Goal: Navigation & Orientation: Go to known website

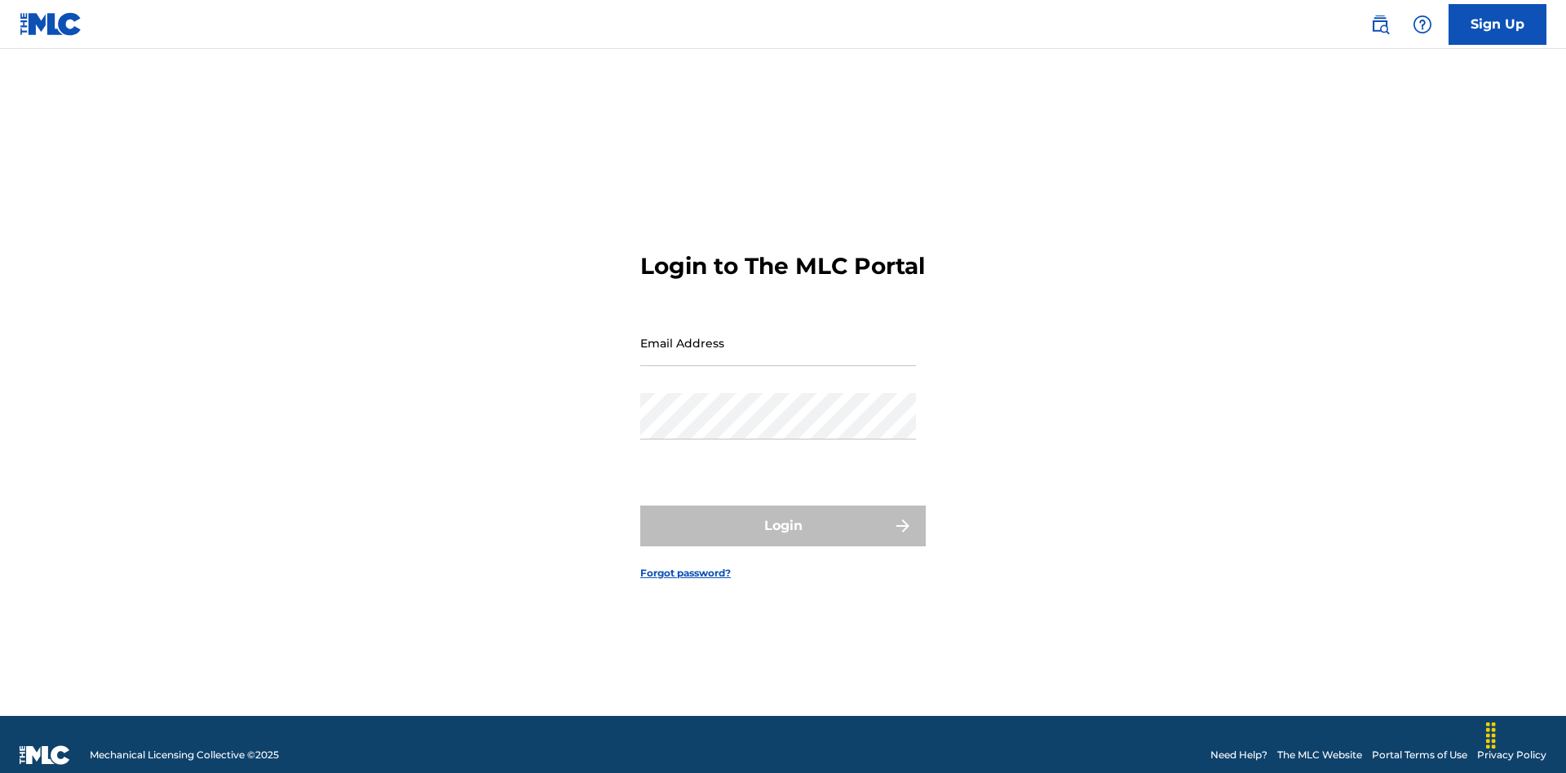
scroll to position [21, 0]
click at [778, 335] on input "Email Address" at bounding box center [778, 343] width 276 height 46
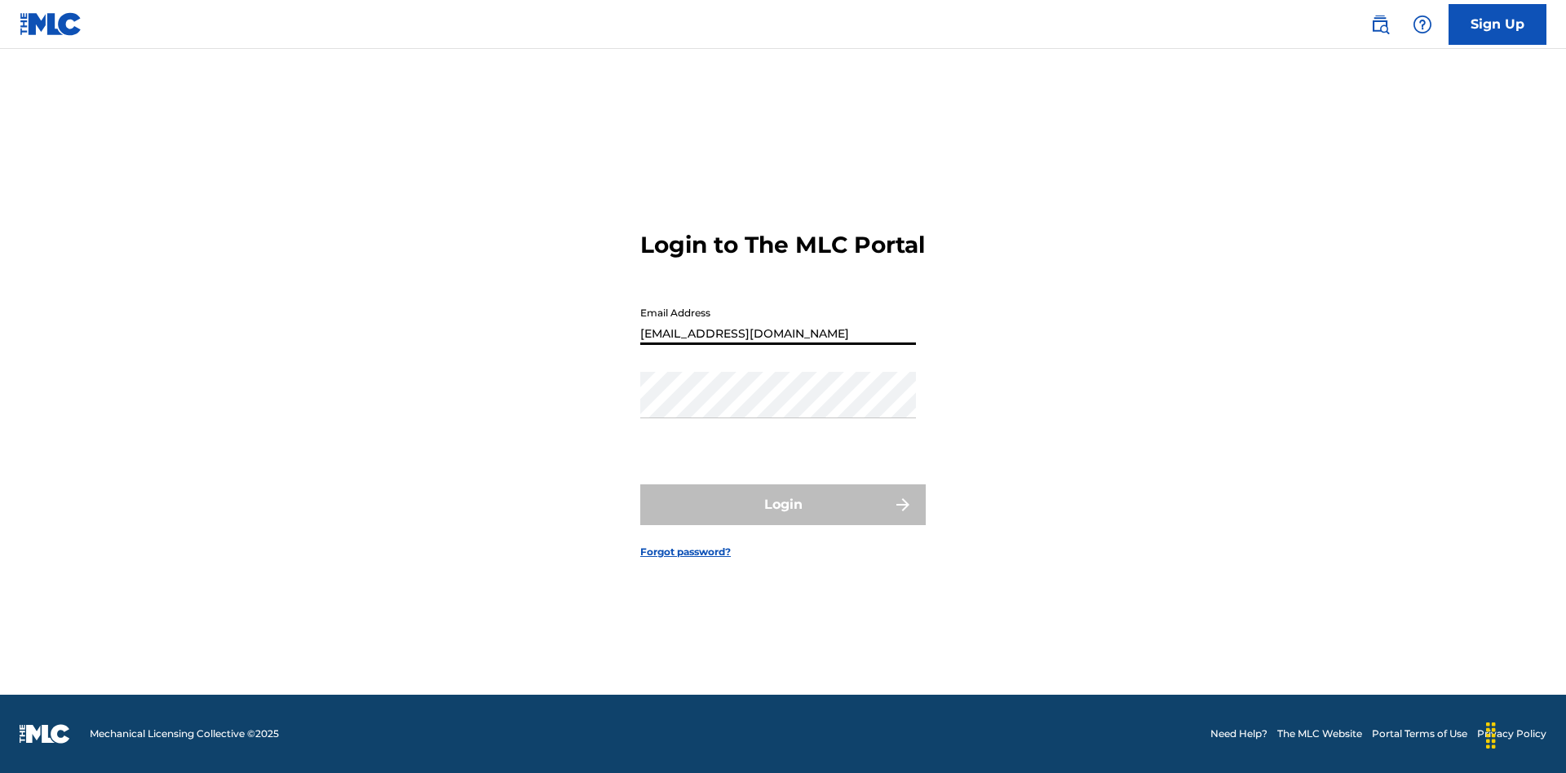
type input "[EMAIL_ADDRESS][DOMAIN_NAME]"
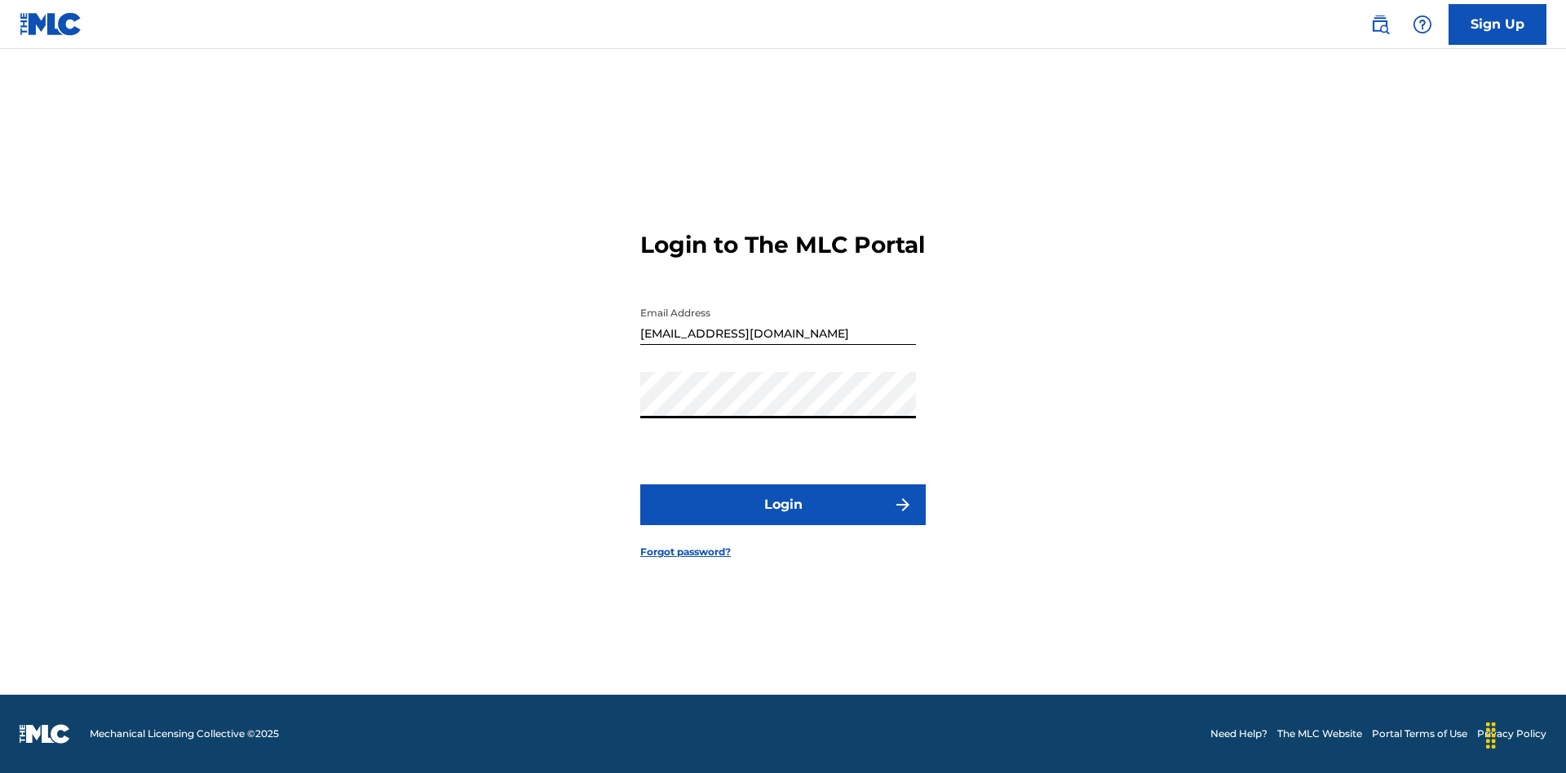
click at [783, 519] on button "Login" at bounding box center [782, 504] width 285 height 41
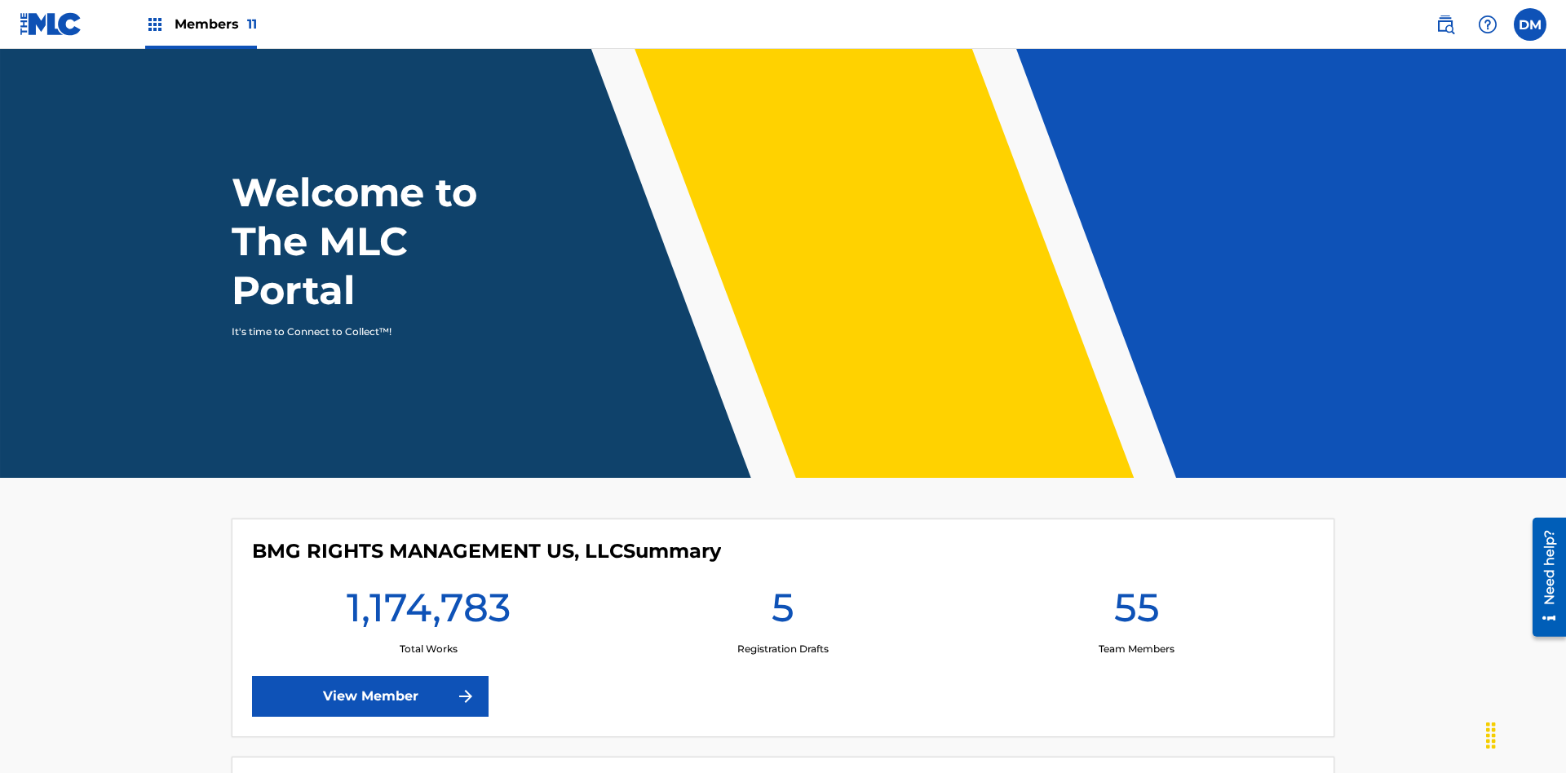
click at [201, 24] on span "Members 11" at bounding box center [216, 24] width 82 height 19
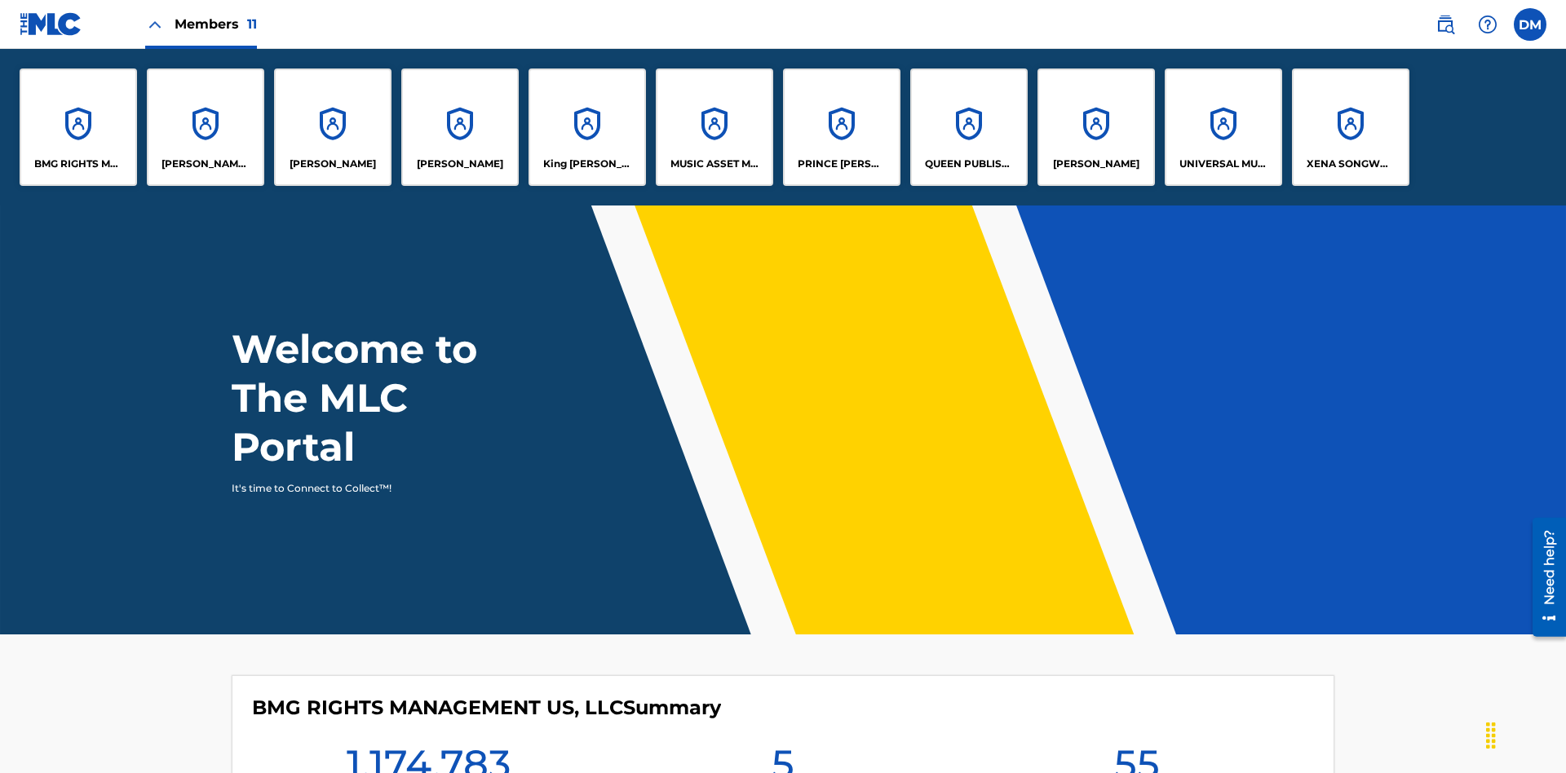
click at [968, 164] on p "QUEEN PUBLISHA" at bounding box center [969, 164] width 89 height 15
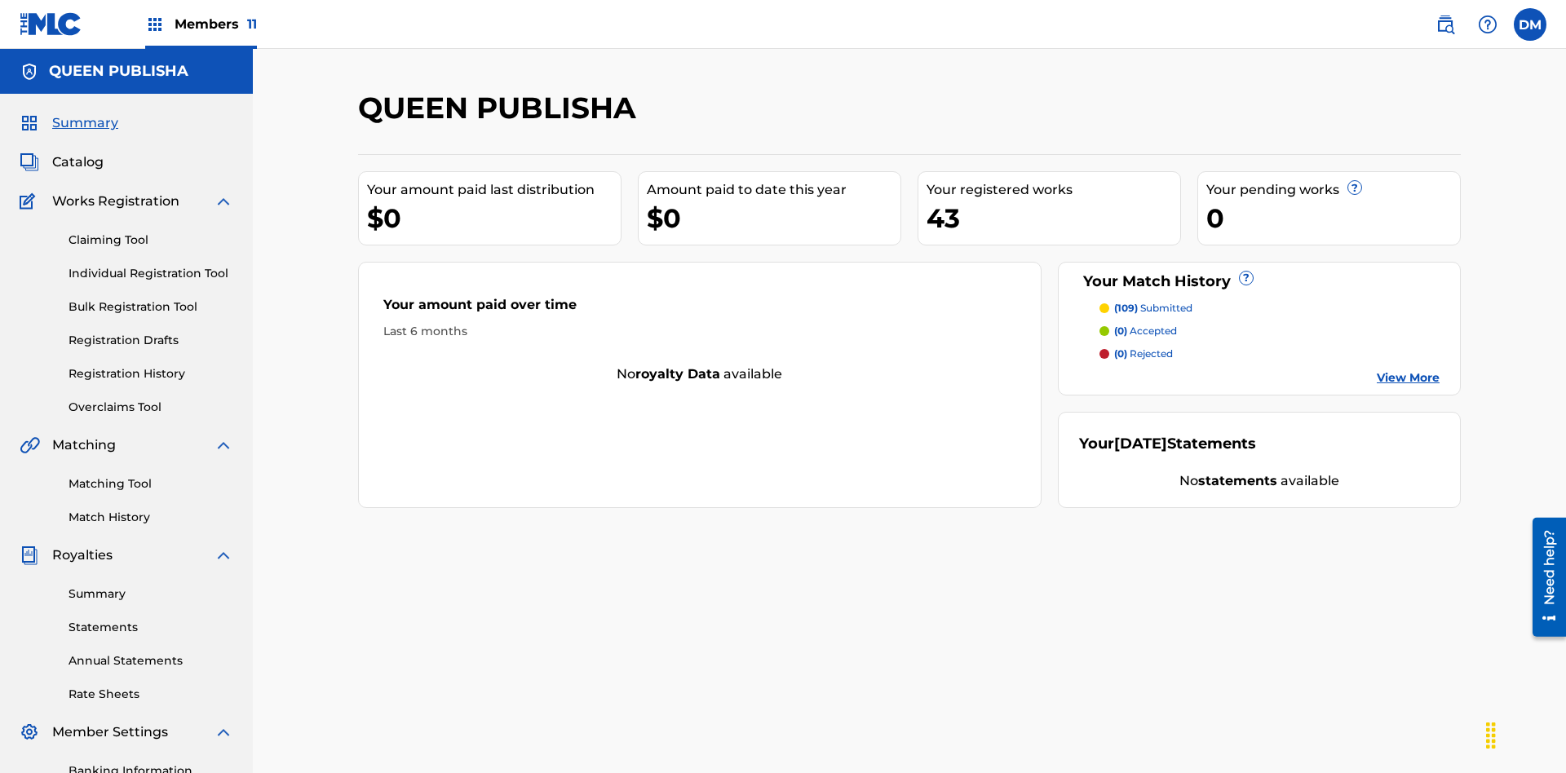
click at [77, 153] on span "Catalog" at bounding box center [77, 163] width 51 height 20
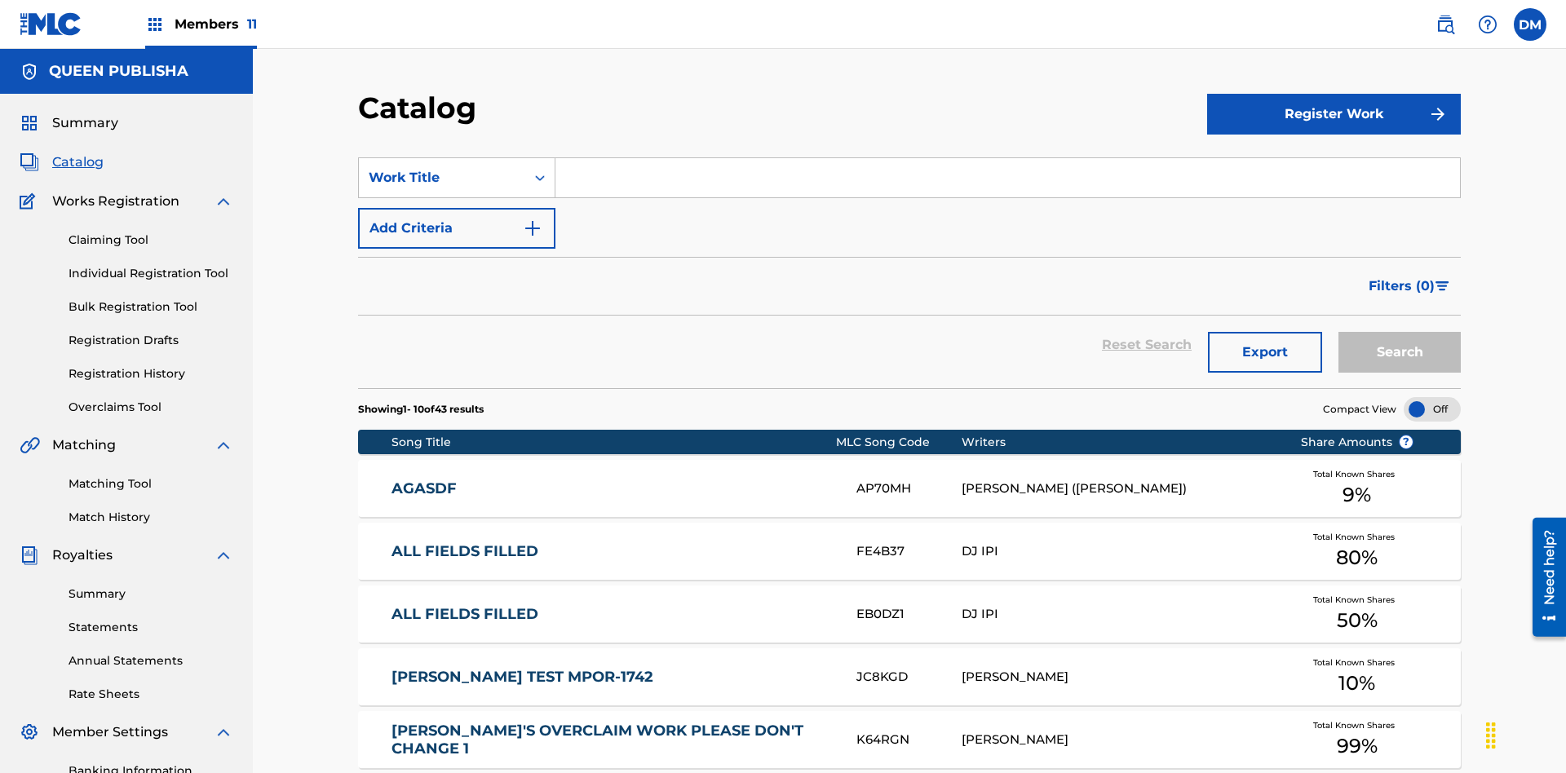
click at [1007, 158] on input "Search Form" at bounding box center [1007, 177] width 904 height 39
click at [1400, 332] on button "Search" at bounding box center [1399, 352] width 122 height 41
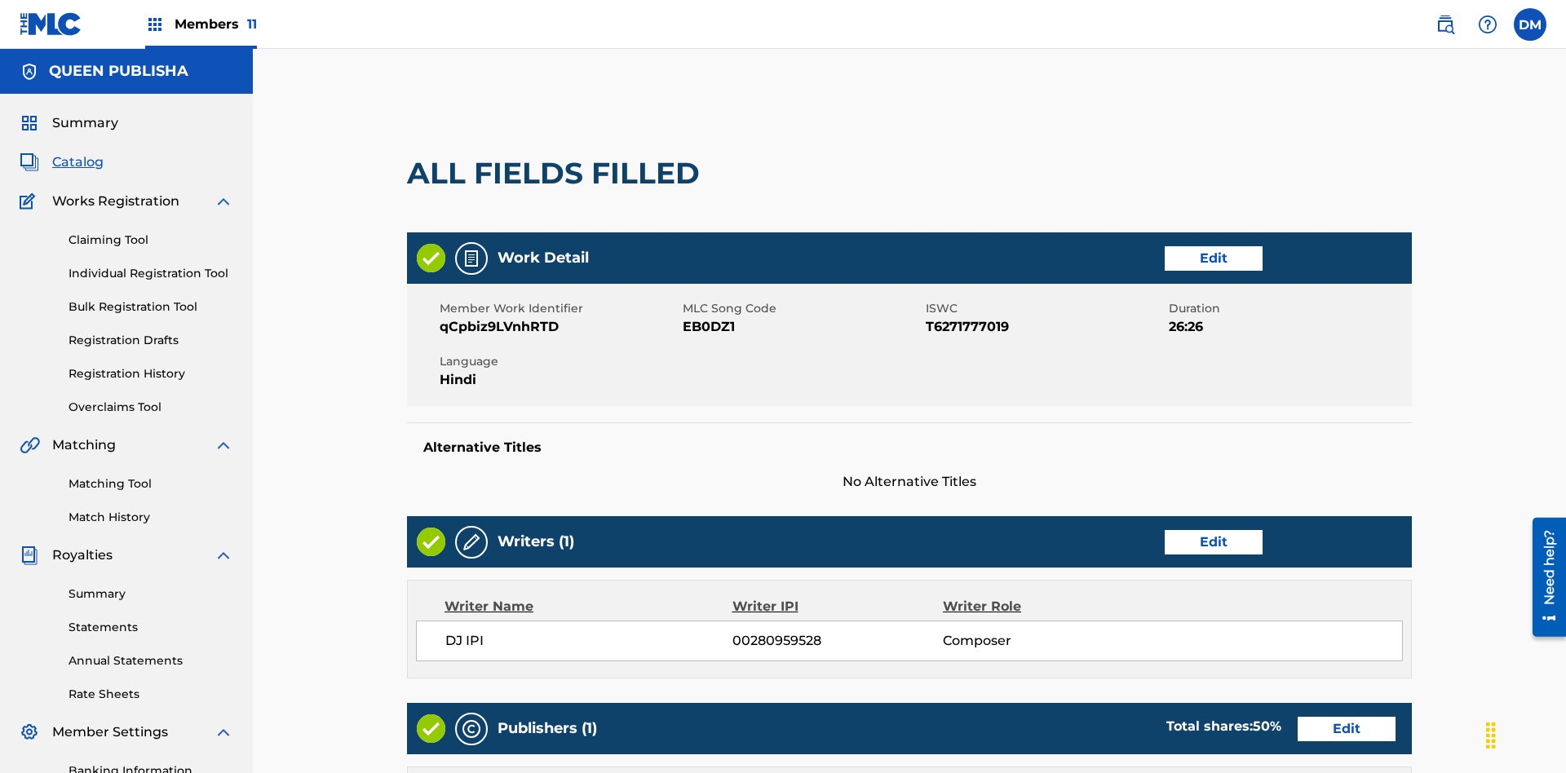
click at [1165, 246] on link "Edit" at bounding box center [1214, 258] width 98 height 24
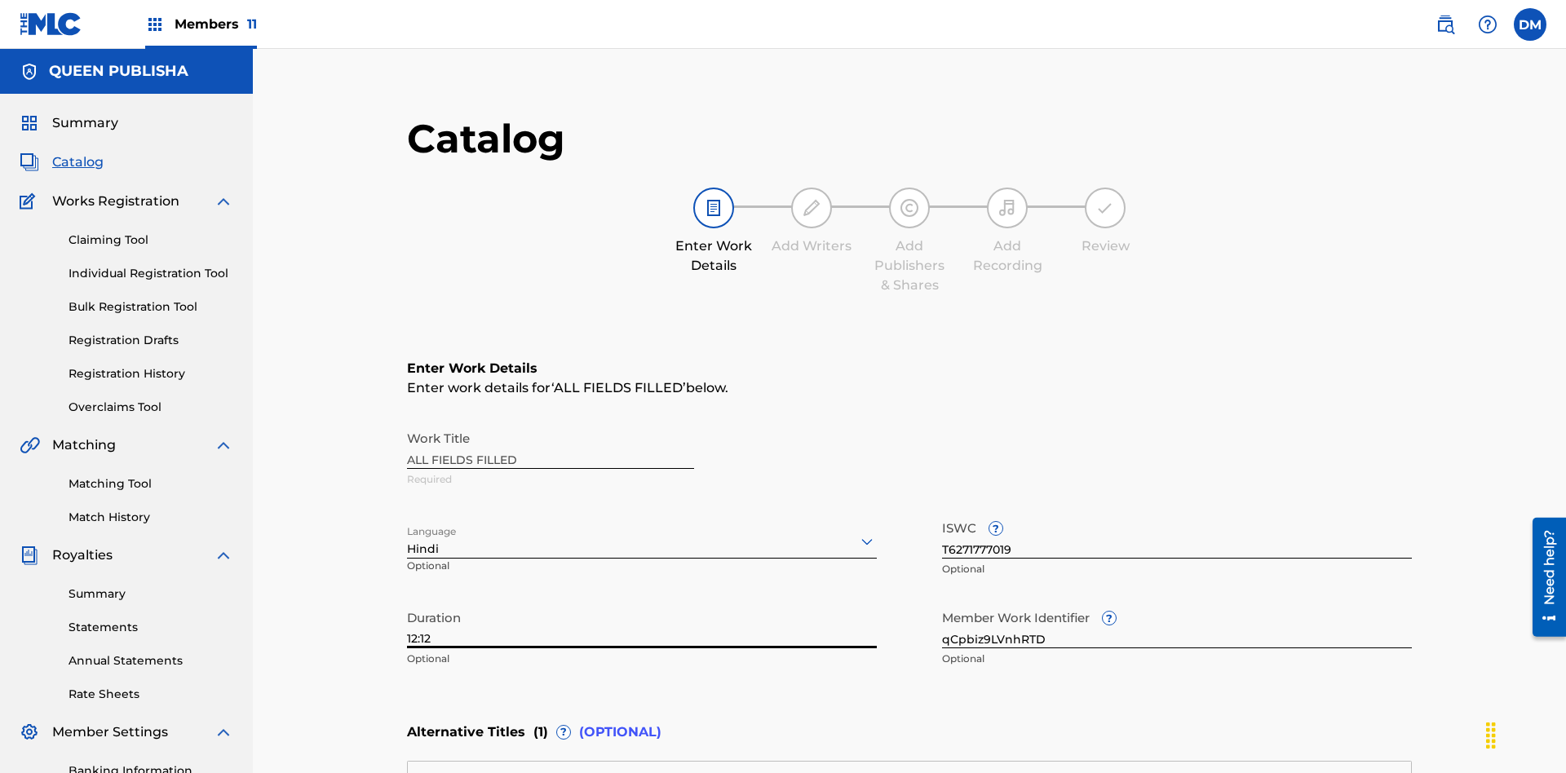
type input "12:12"
click at [857, 532] on icon at bounding box center [867, 542] width 20 height 20
click at [942, 602] on input "qCpbiz9LVnhRTD" at bounding box center [1177, 625] width 470 height 46
type input "5tbAOYcdNUMJjE"
click at [942, 512] on input "T6271777019" at bounding box center [1177, 535] width 470 height 46
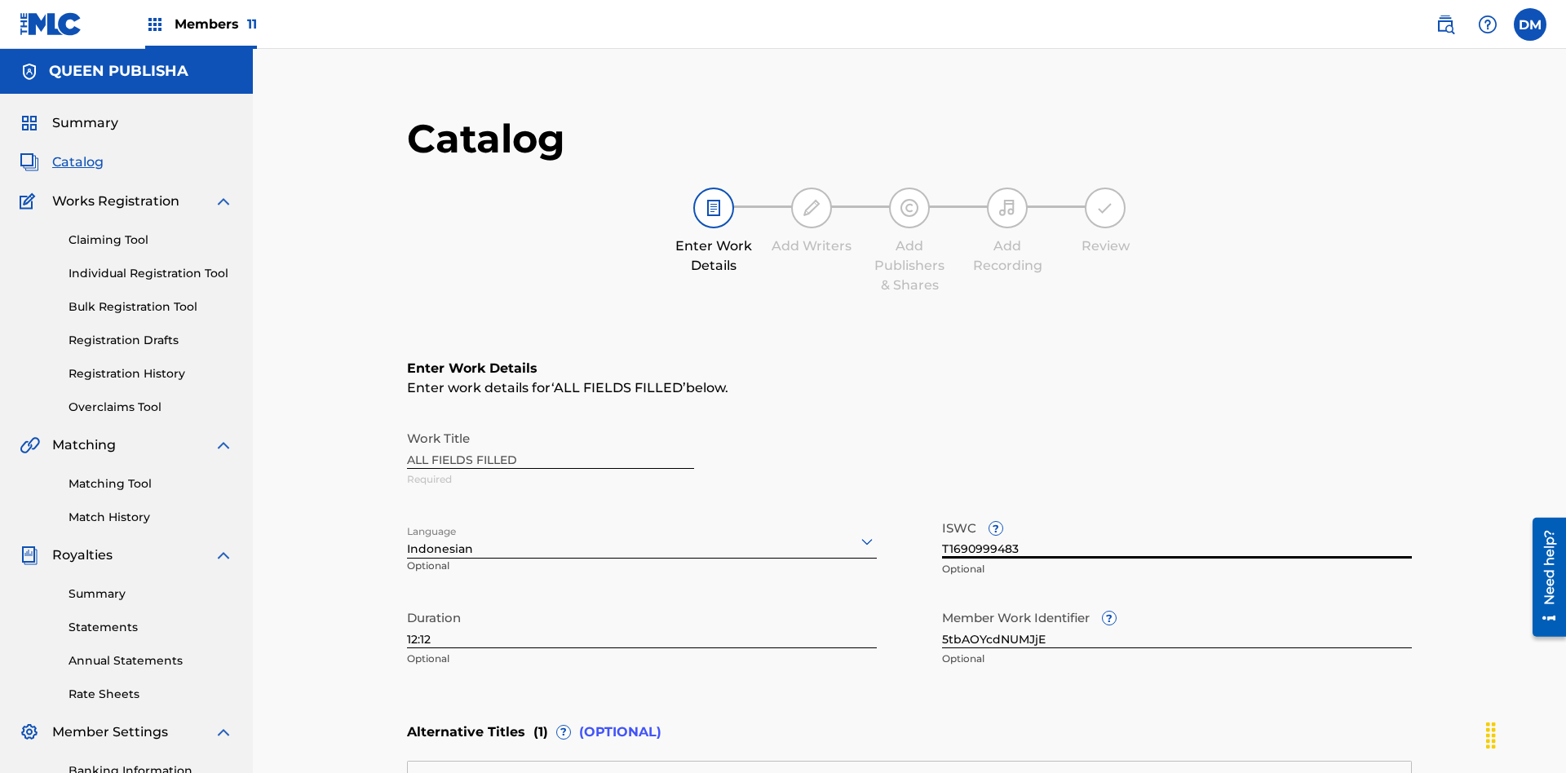
type input "T1690999483"
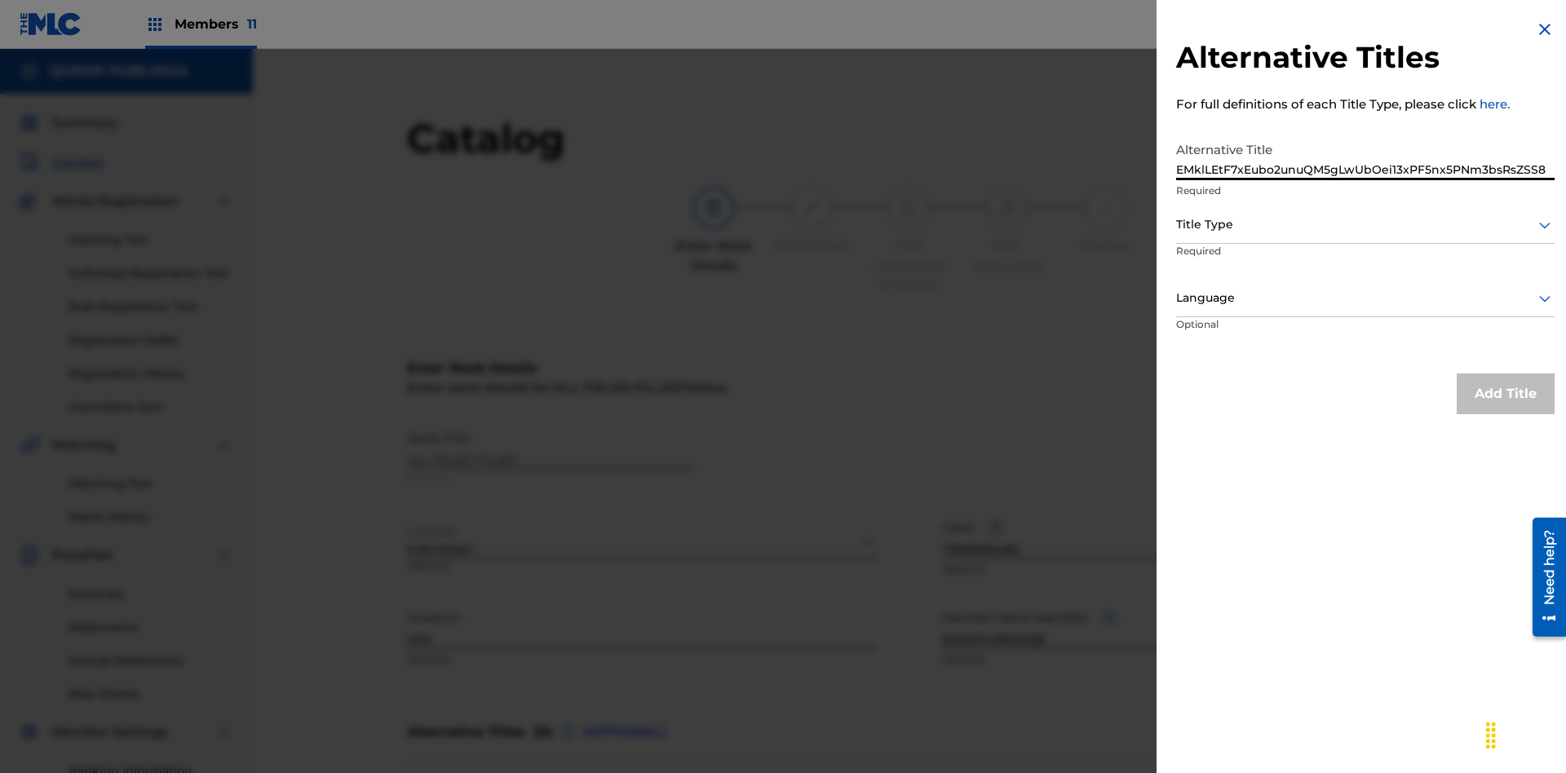
type input "EMklLEtF7xEubo2unuQM5gLwUbOei13xPF5nx5PNm3bsRsZSS8"
click at [1365, 224] on div at bounding box center [1365, 224] width 378 height 20
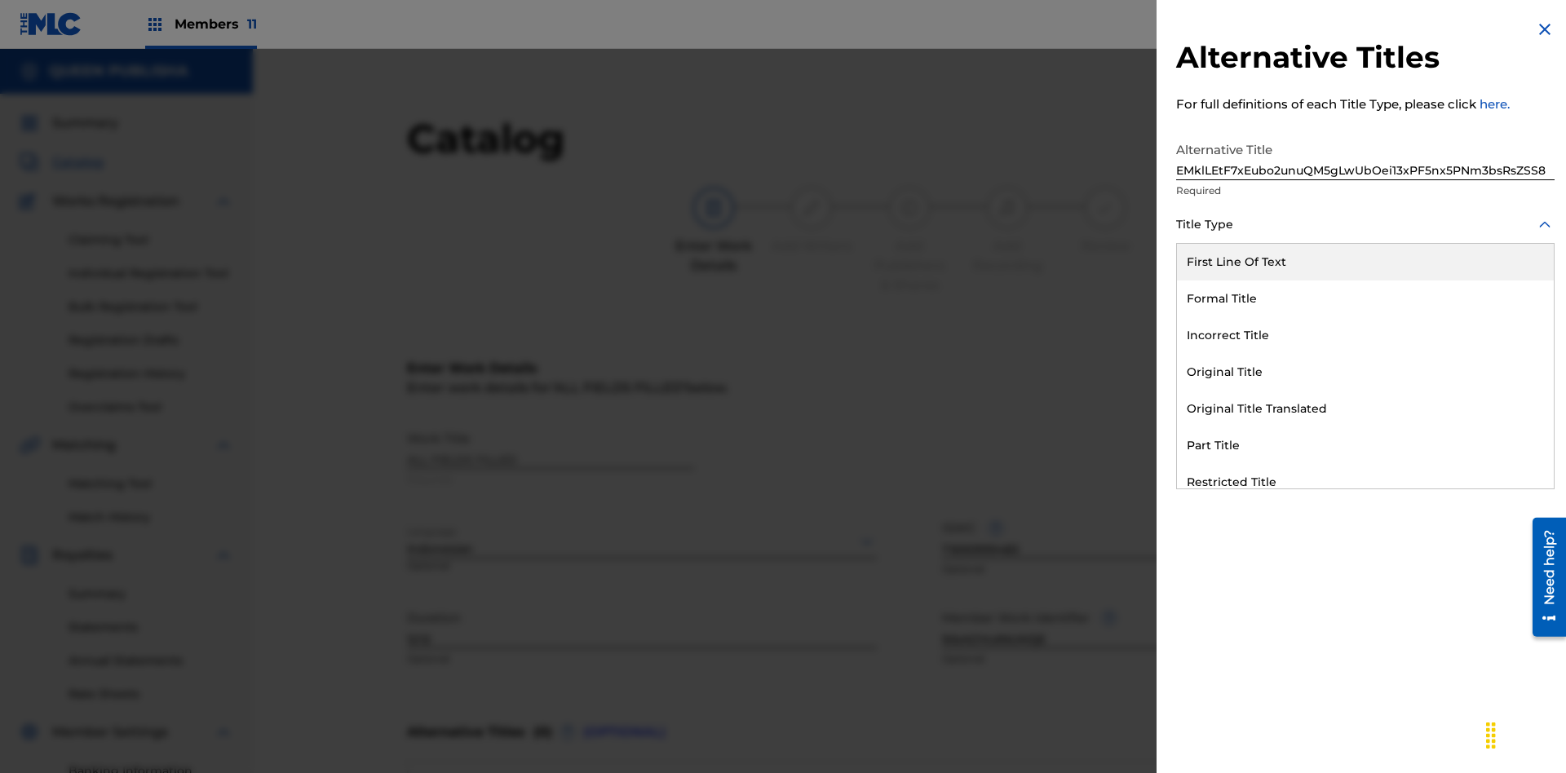
click at [1365, 335] on div "Incorrect Title" at bounding box center [1365, 335] width 377 height 37
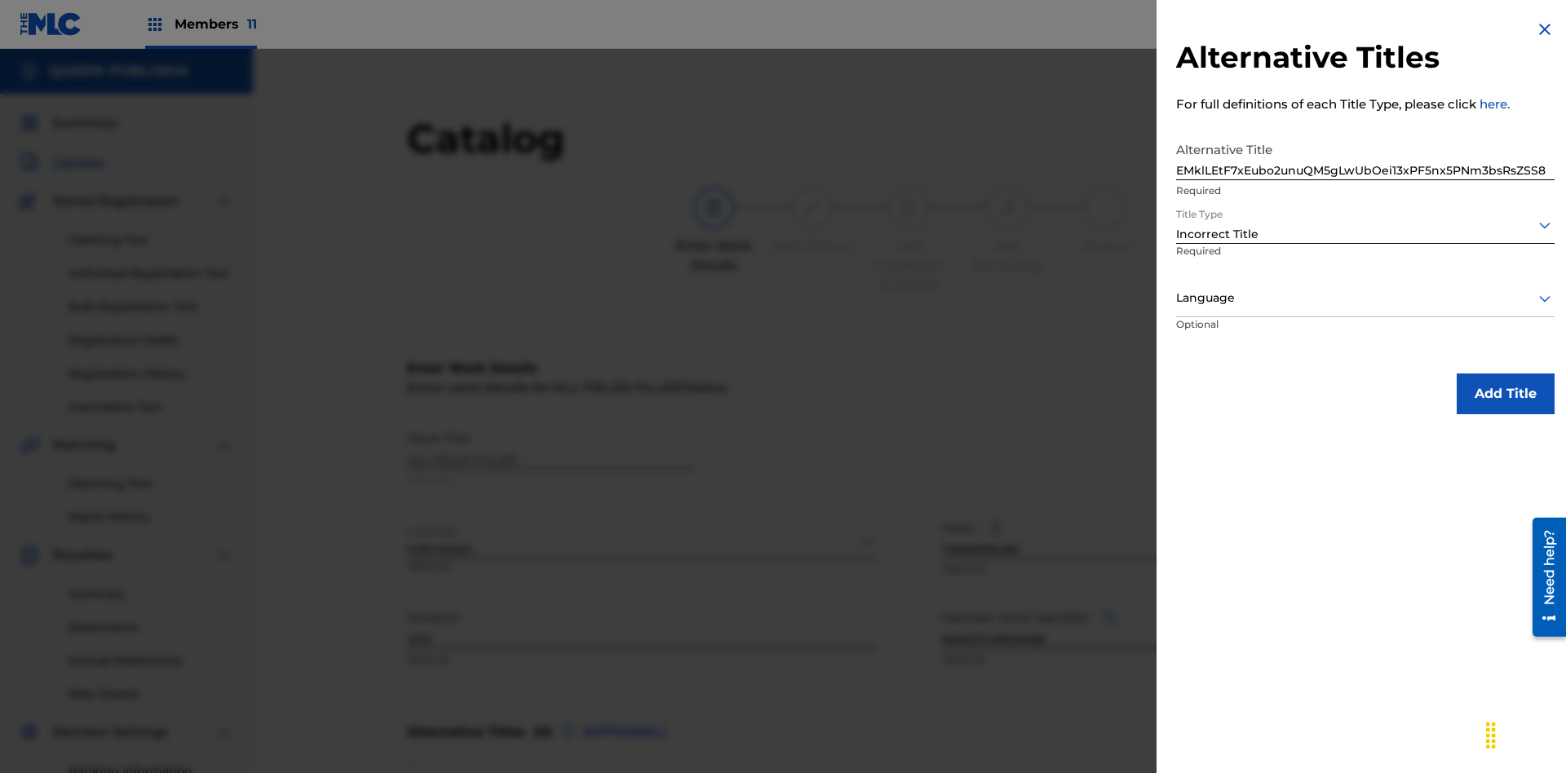
click at [1365, 298] on div at bounding box center [1365, 298] width 378 height 20
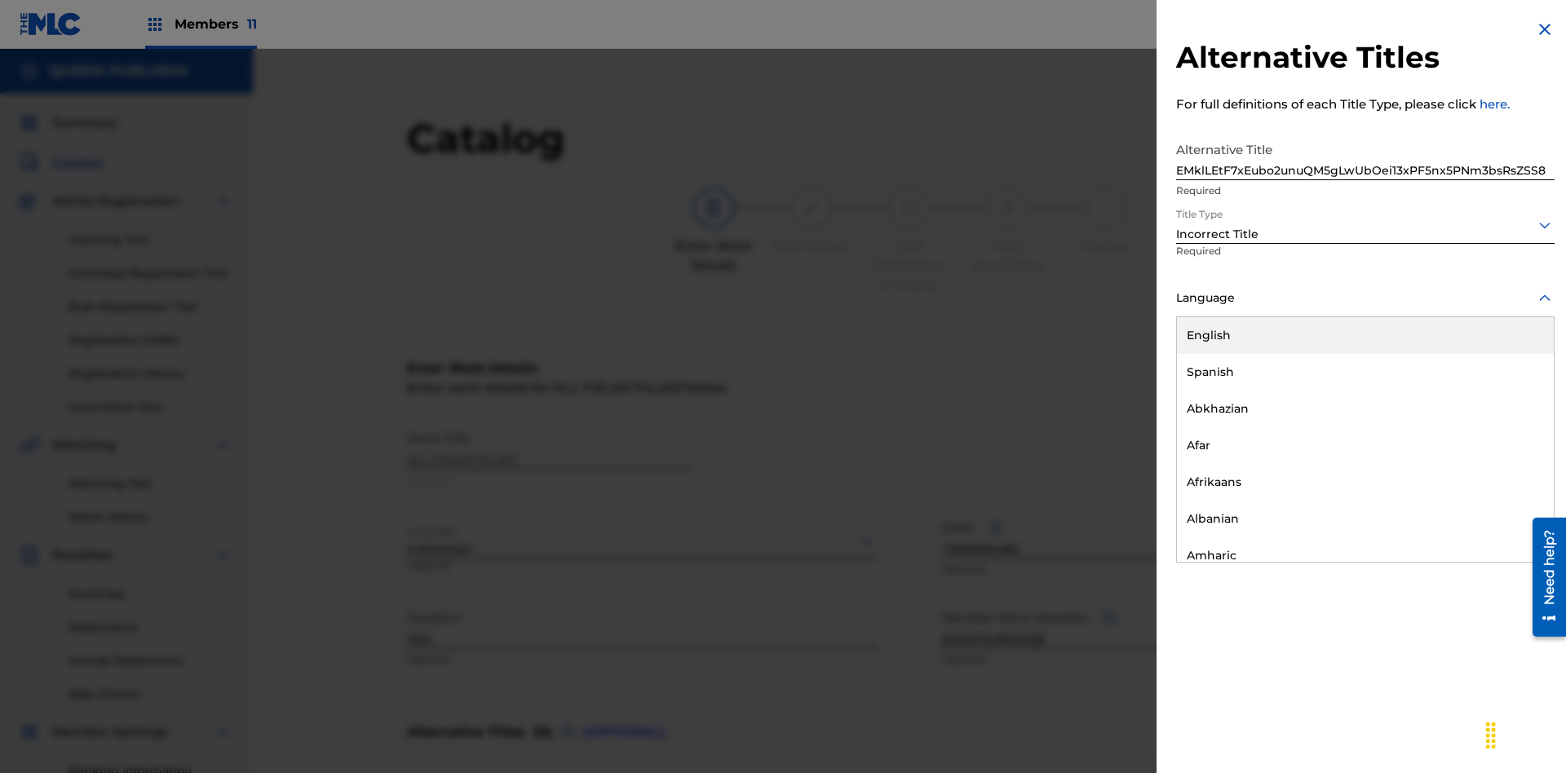
click at [1506, 393] on button "Add Title" at bounding box center [1506, 394] width 98 height 41
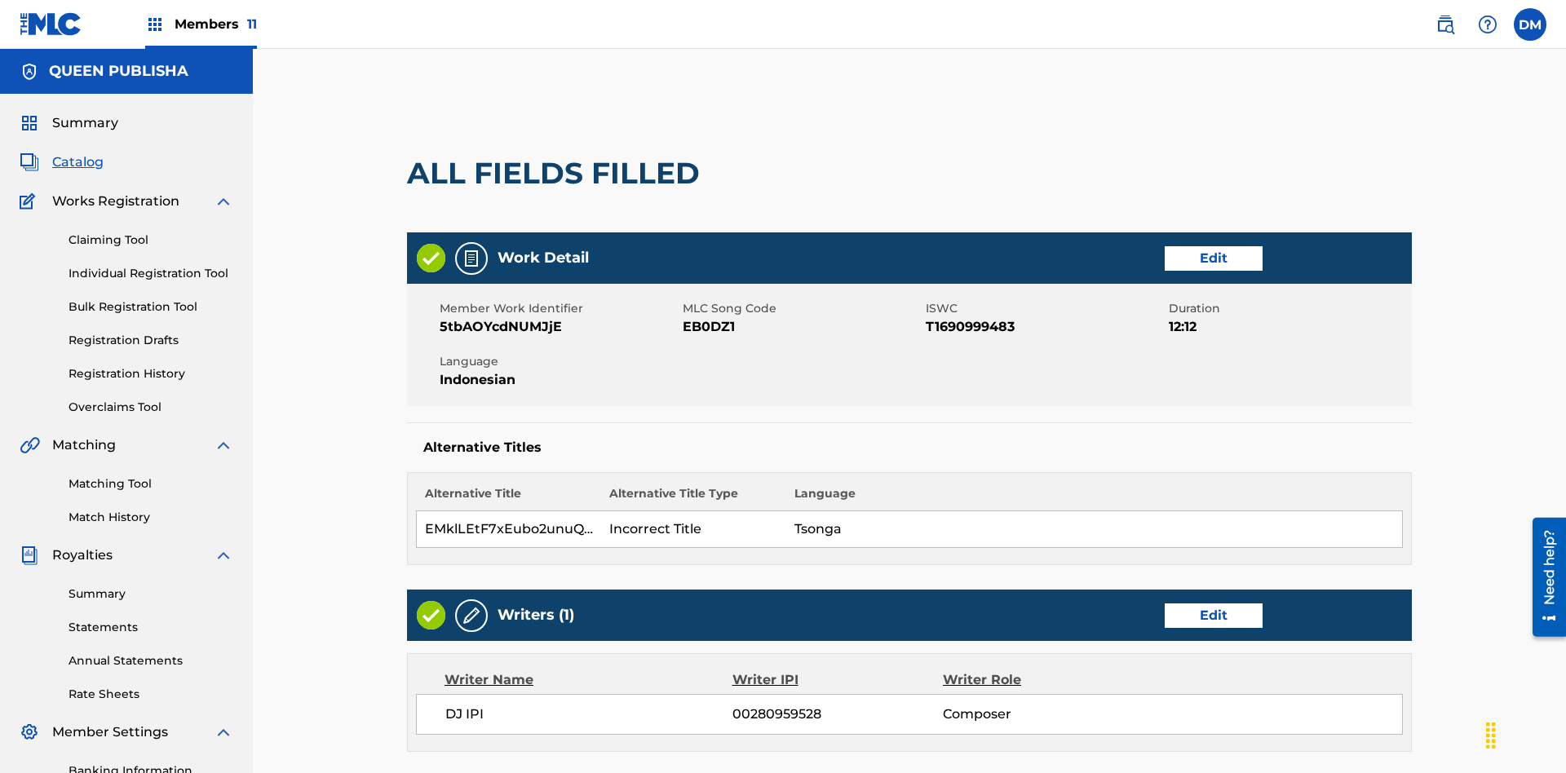
click at [1165, 604] on link "Edit" at bounding box center [1214, 616] width 98 height 24
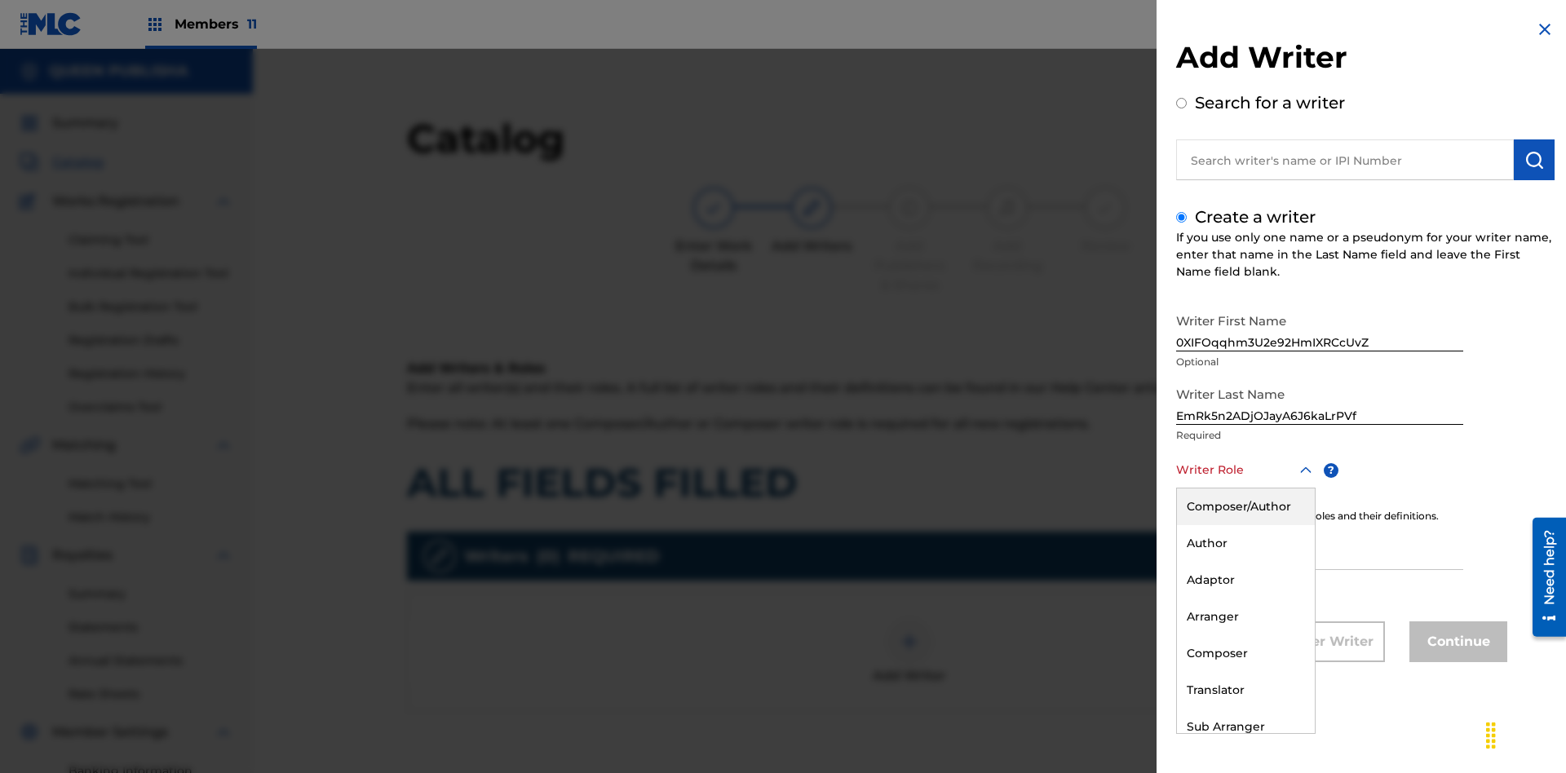
click at [1245, 653] on div "Composer" at bounding box center [1246, 653] width 138 height 37
click at [1320, 548] on input "IPI" at bounding box center [1319, 547] width 287 height 46
click at [1456, 643] on button "Continue" at bounding box center [1458, 641] width 98 height 41
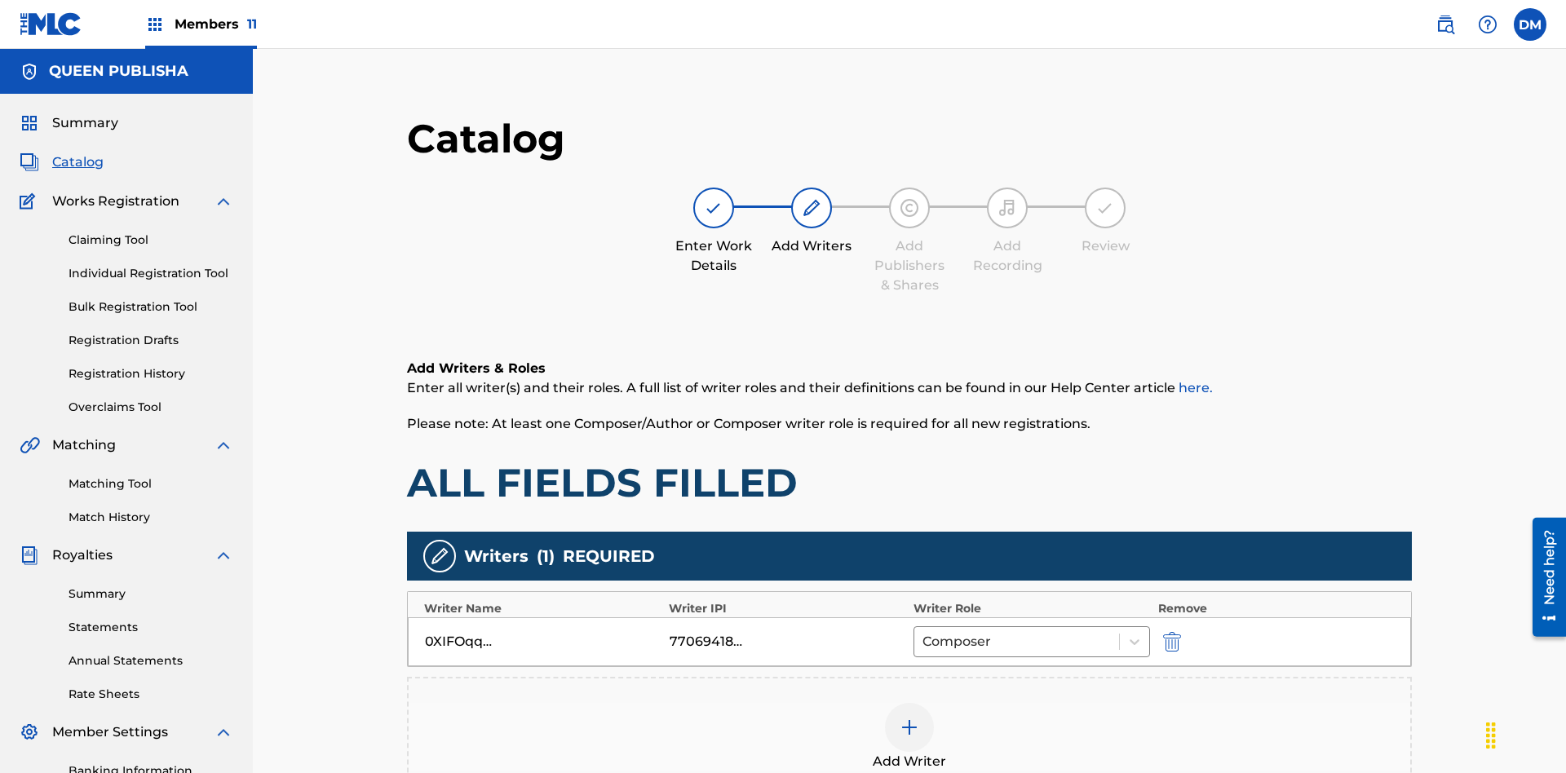
click at [885, 703] on div at bounding box center [909, 727] width 49 height 49
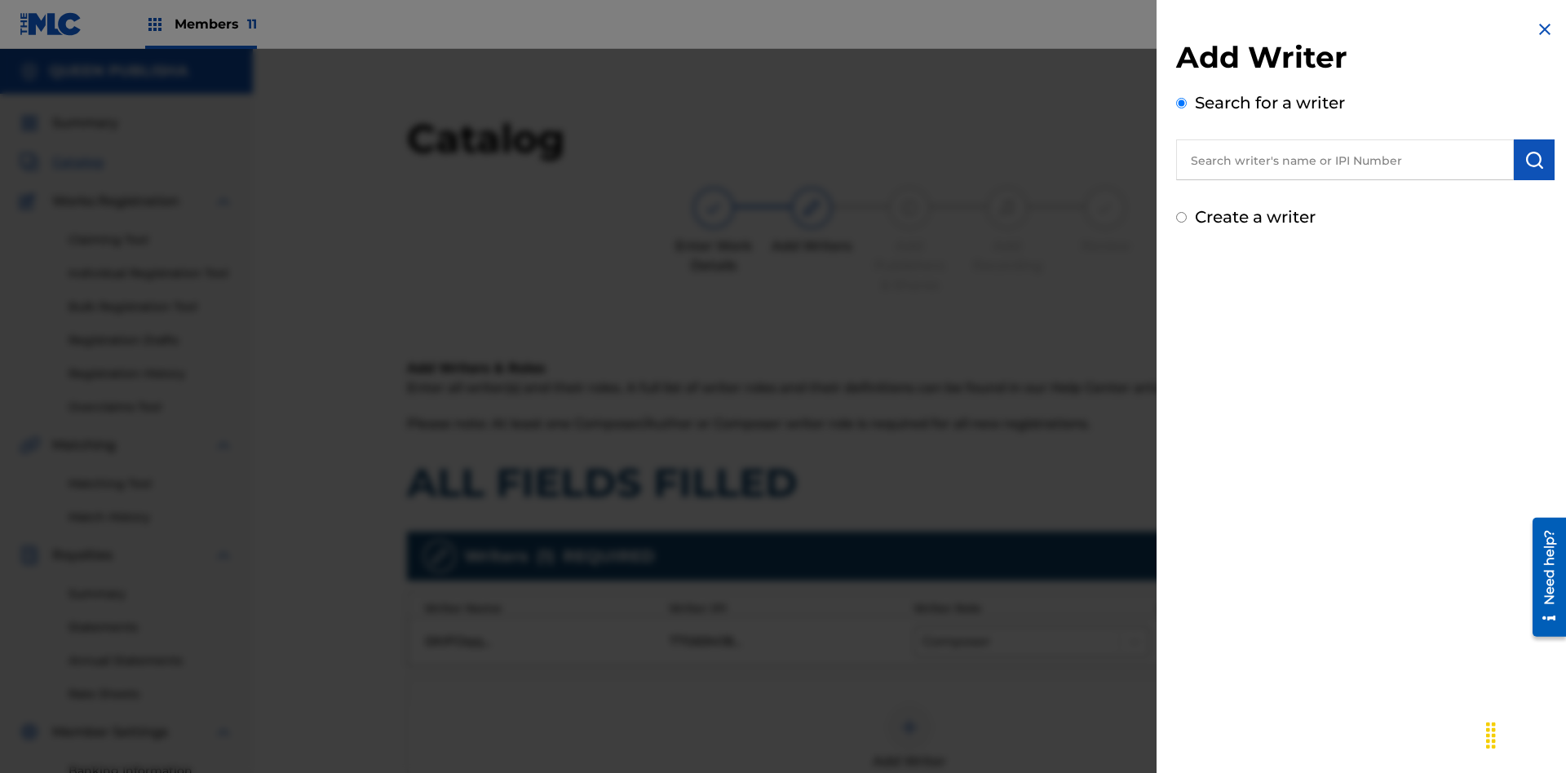
click at [1182, 218] on input "Create a writer" at bounding box center [1181, 217] width 11 height 11
radio input "false"
radio input "true"
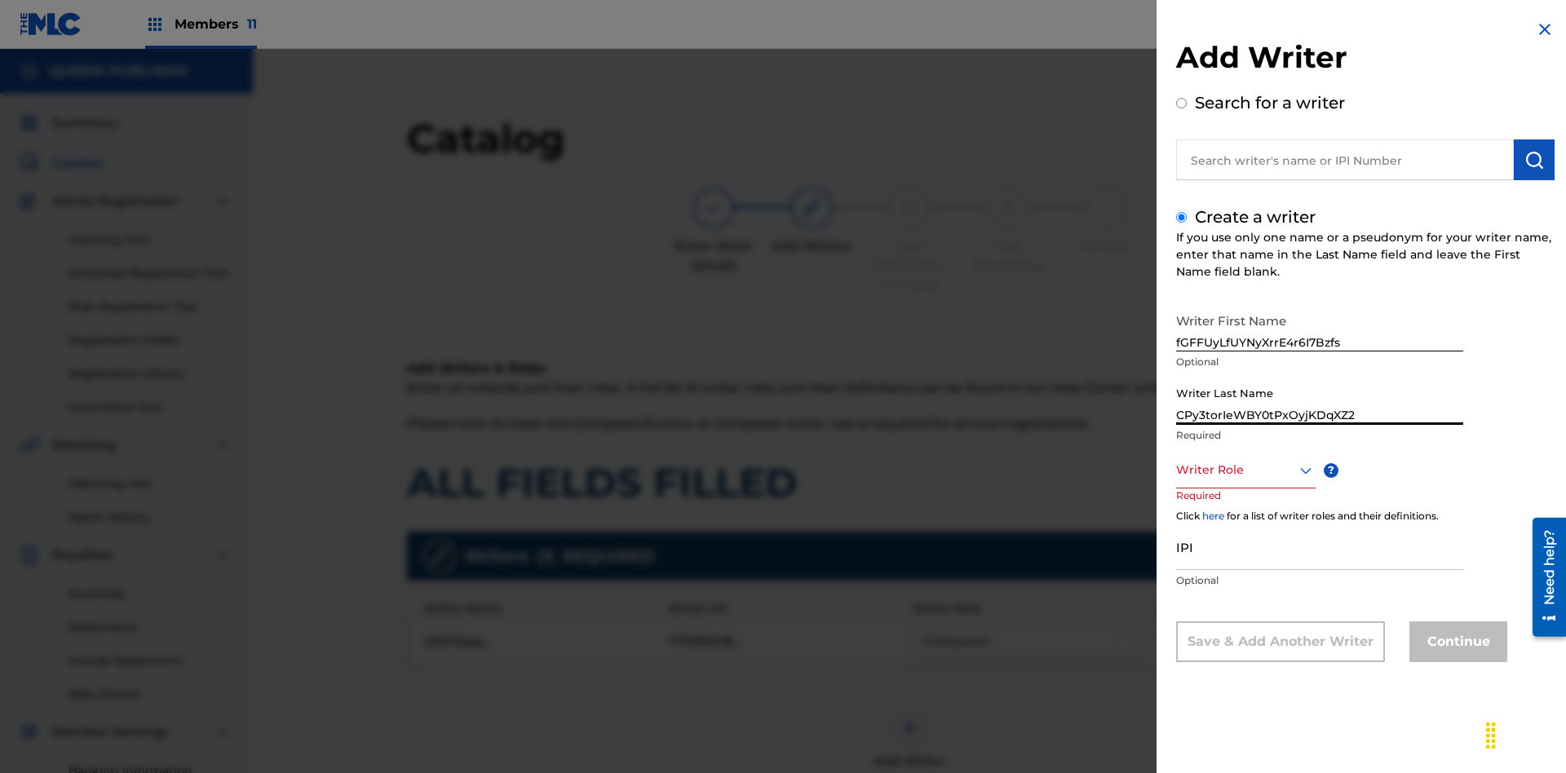
type input "CPy3torIeWBY0tPxOyjKDqXZ2"
click at [1245, 470] on div at bounding box center [1245, 470] width 139 height 20
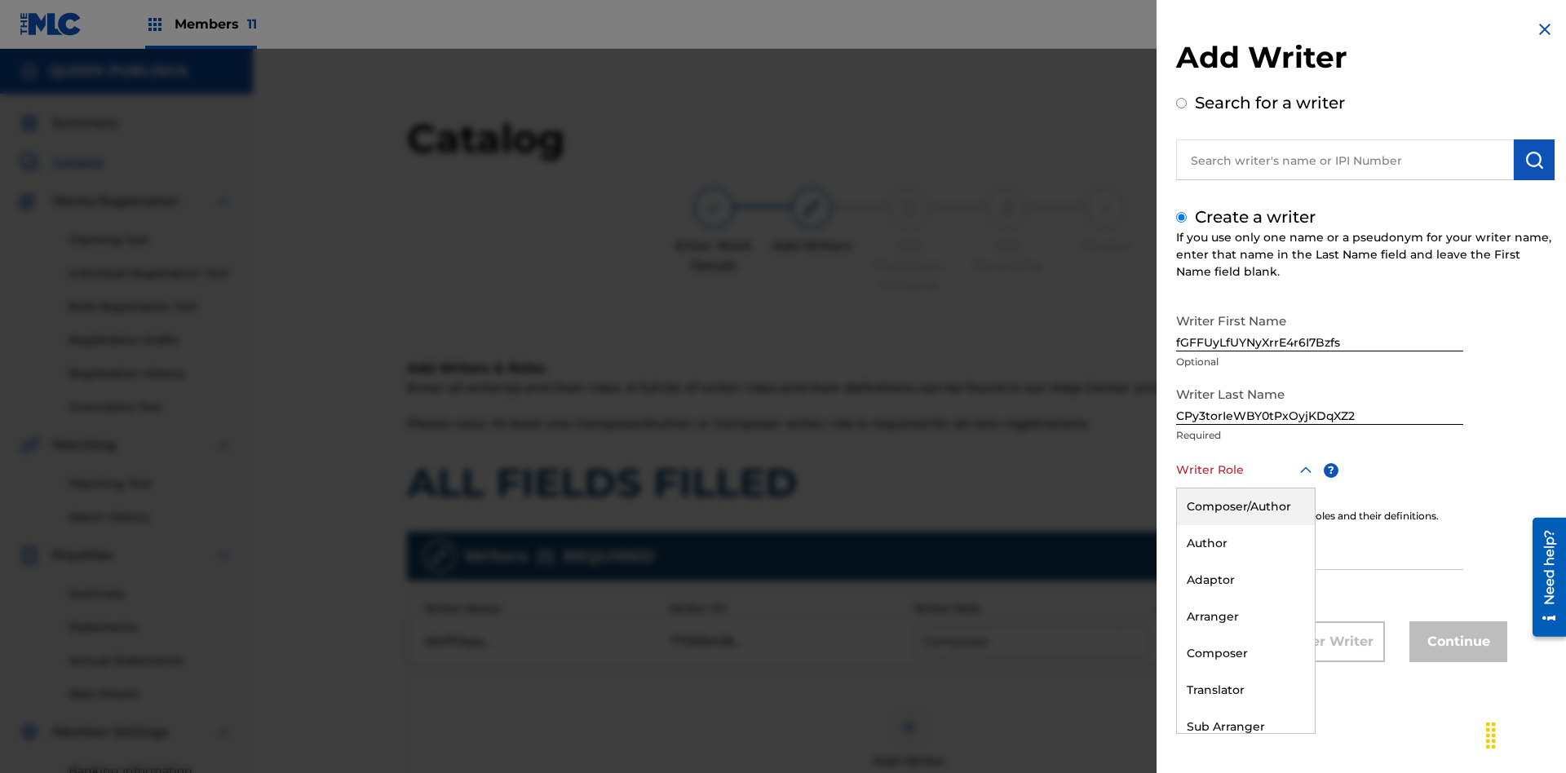
click at [1245, 745] on div "Sub Author" at bounding box center [1246, 763] width 138 height 37
click at [1320, 548] on input "IPI" at bounding box center [1319, 547] width 287 height 46
click at [1456, 643] on button "Continue" at bounding box center [1458, 641] width 98 height 41
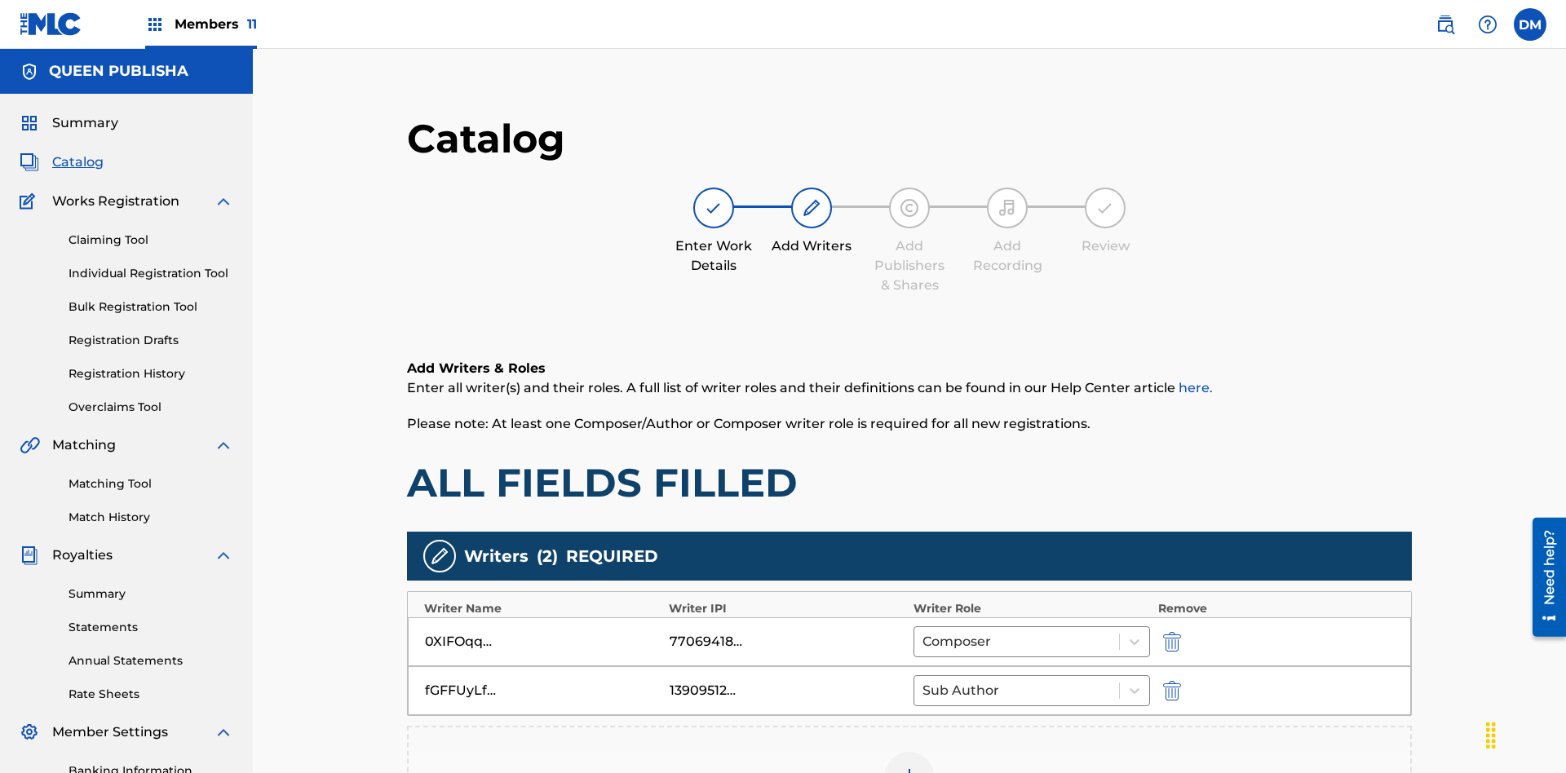
scroll to position [263, 407]
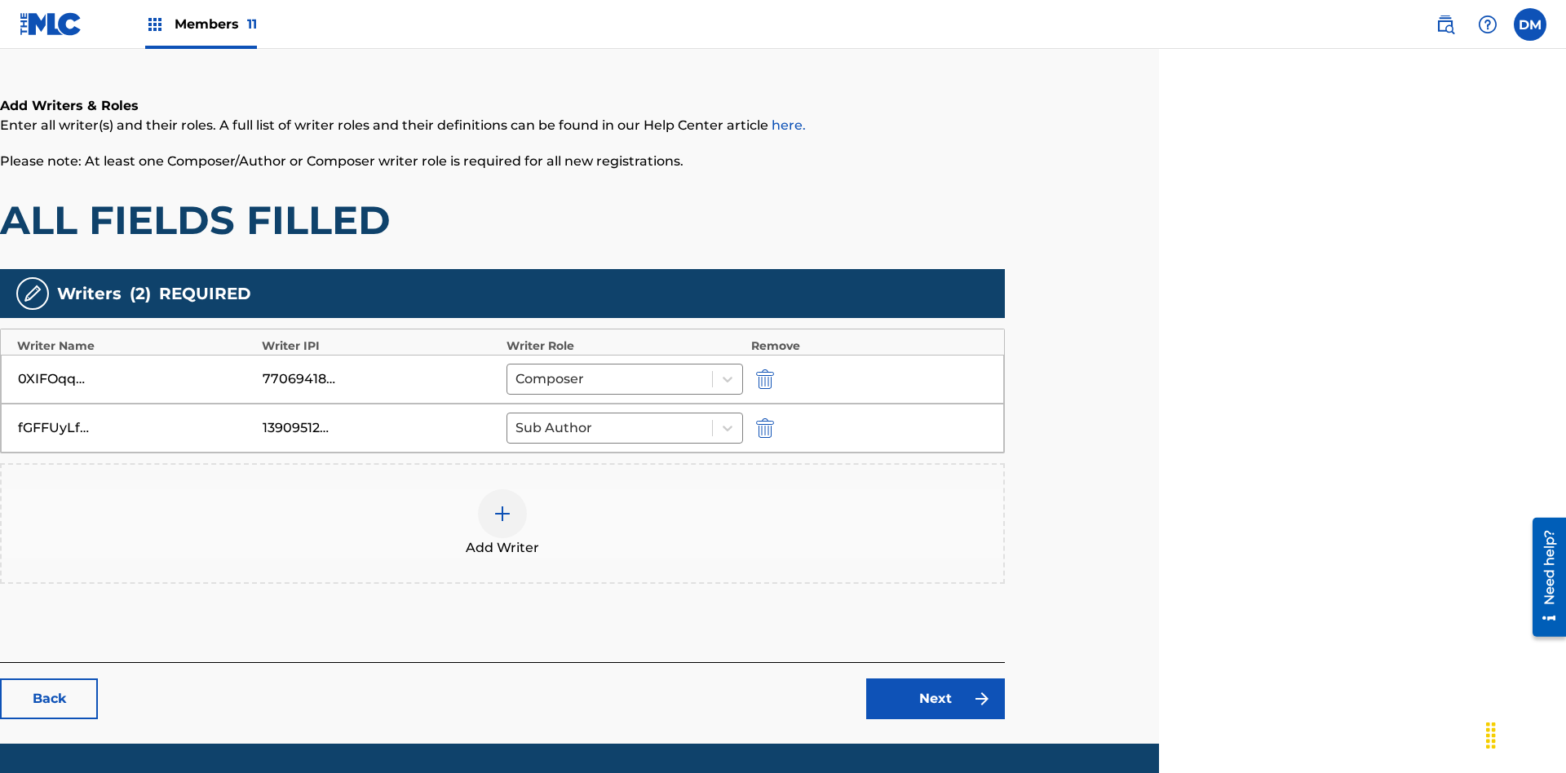
click at [935, 679] on link "Next" at bounding box center [935, 699] width 139 height 41
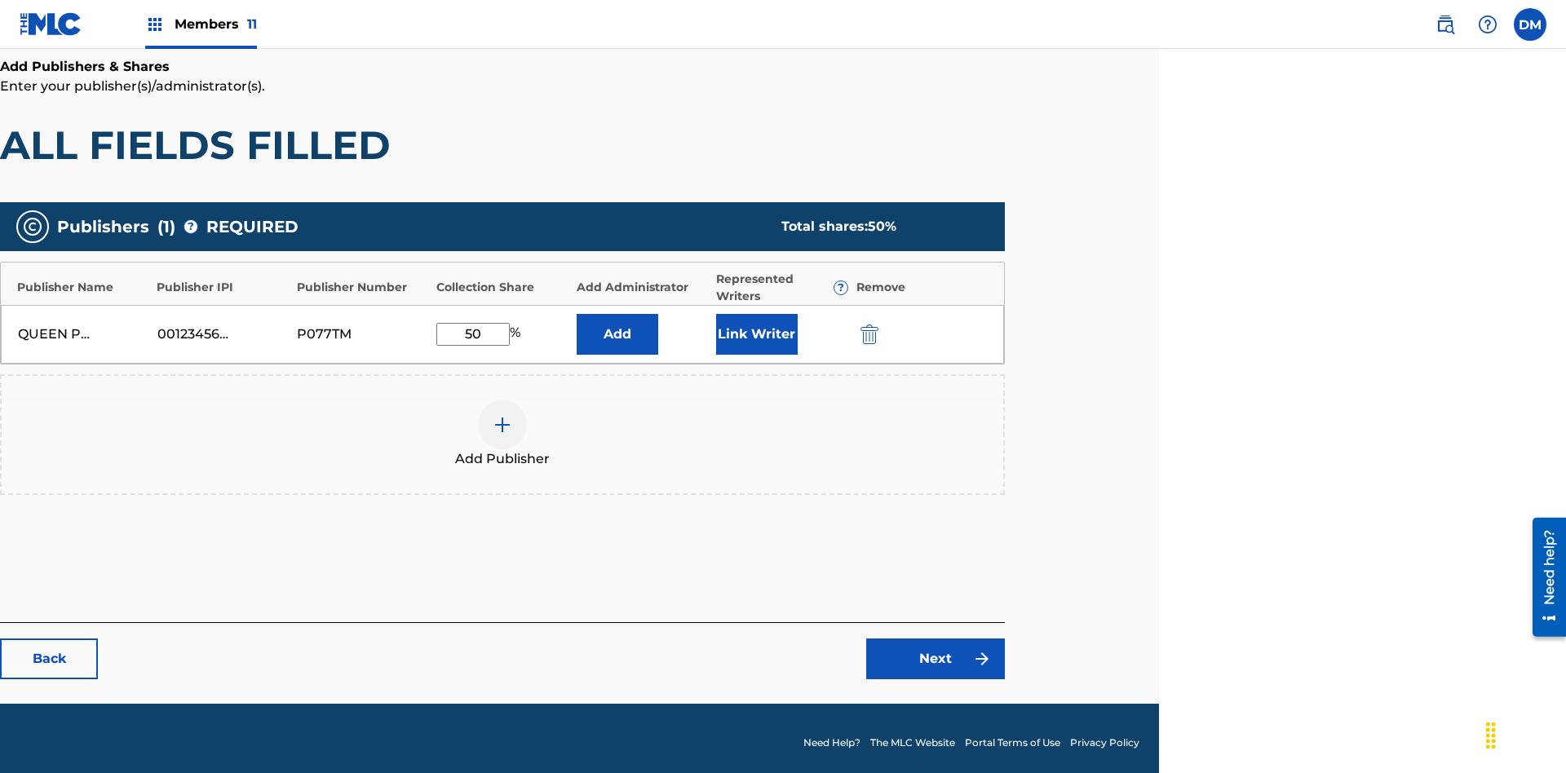
click at [867, 325] on img "submit" at bounding box center [869, 335] width 18 height 20
click at [502, 415] on img at bounding box center [503, 425] width 20 height 20
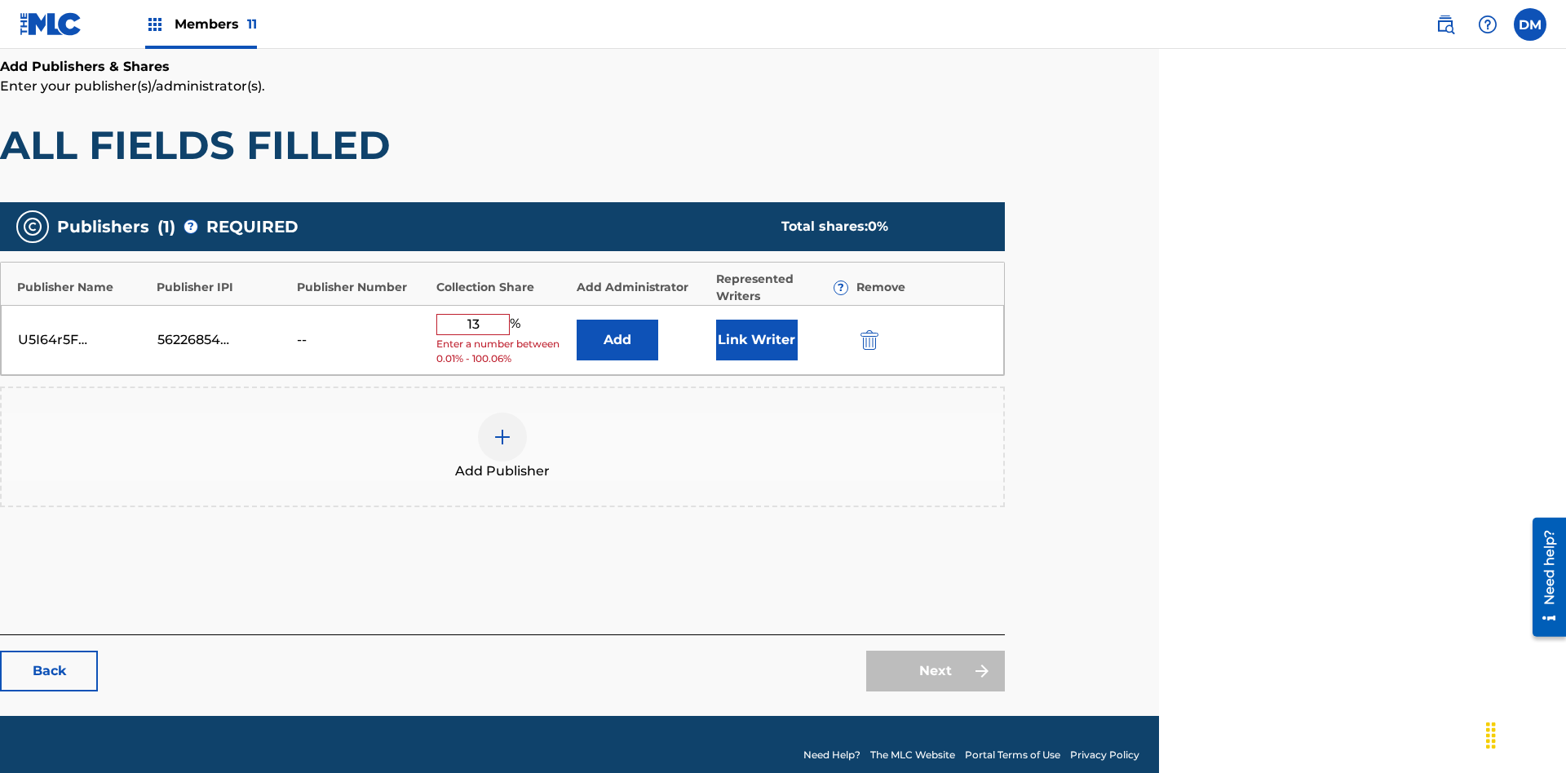
type input "13"
click at [756, 325] on button "Link Writer" at bounding box center [757, 340] width 82 height 41
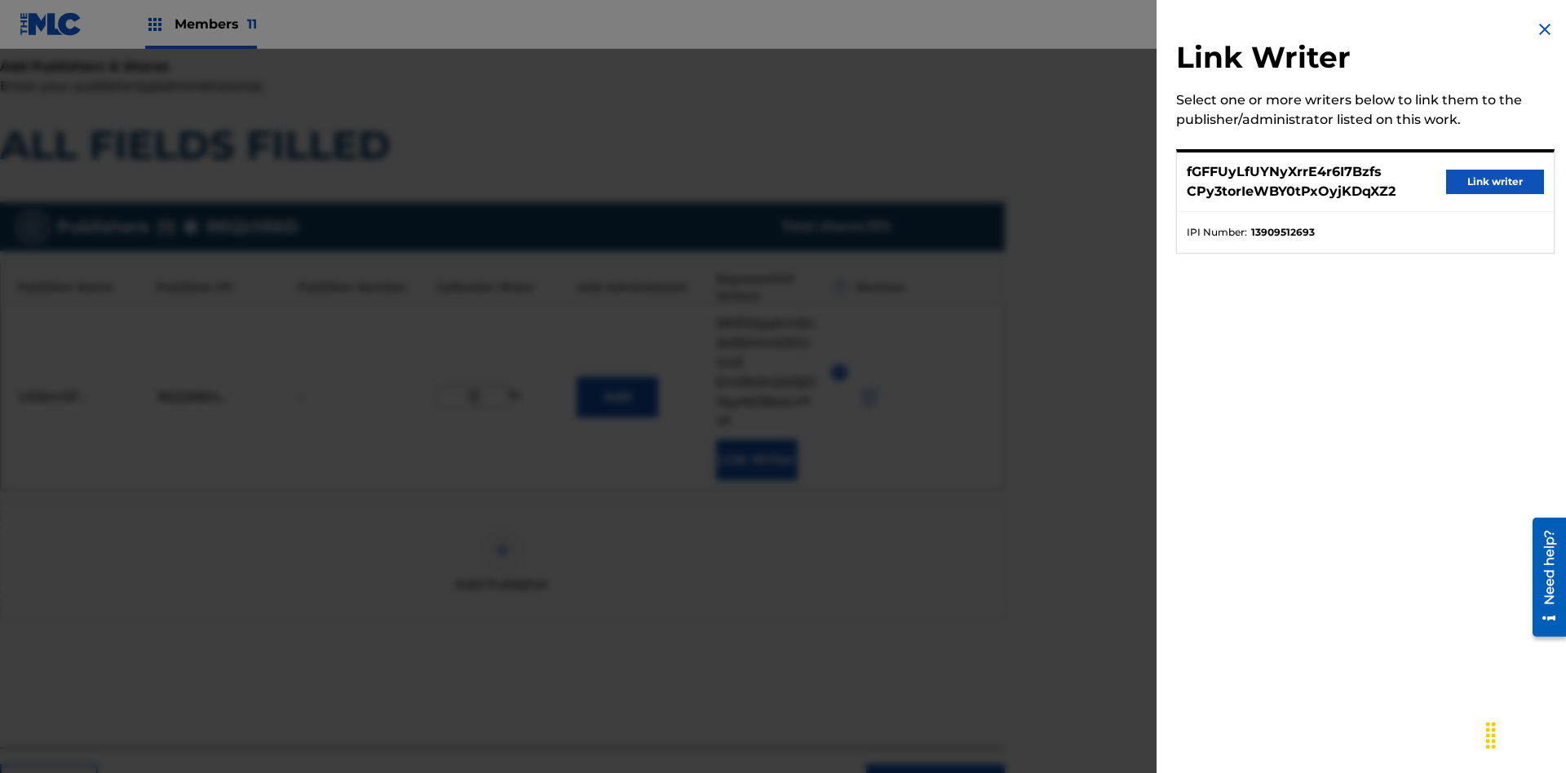
click at [1495, 182] on button "Link writer" at bounding box center [1495, 182] width 98 height 24
click at [756, 440] on button "Link Writer" at bounding box center [757, 460] width 82 height 41
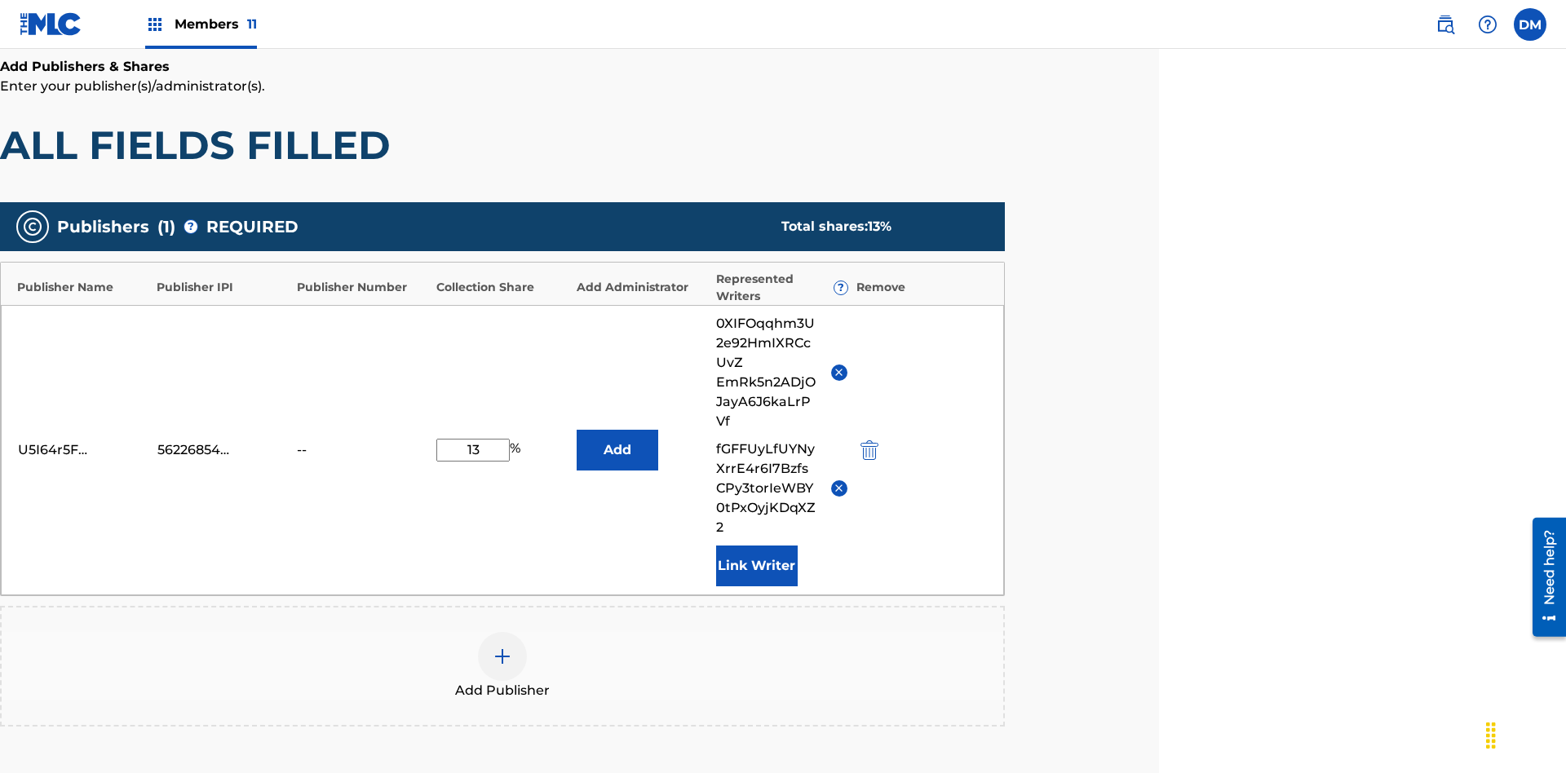
click at [617, 430] on button "Add" at bounding box center [618, 450] width 82 height 41
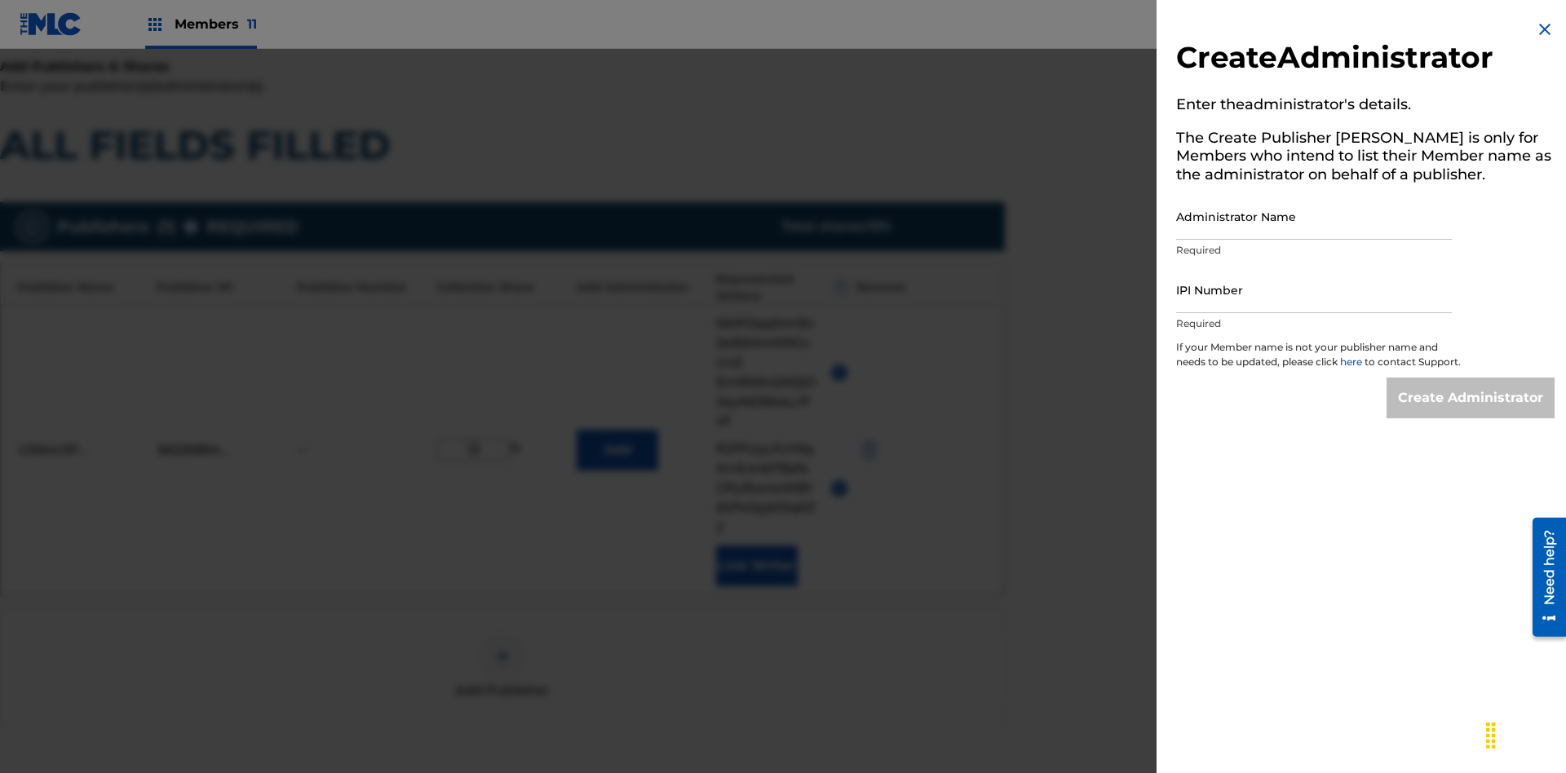
click at [1314, 216] on input "Administrator Name" at bounding box center [1314, 216] width 276 height 46
click at [1314, 290] on input "IPI Number" at bounding box center [1314, 290] width 276 height 46
click at [1471, 413] on input "Create Administrator" at bounding box center [1470, 398] width 168 height 41
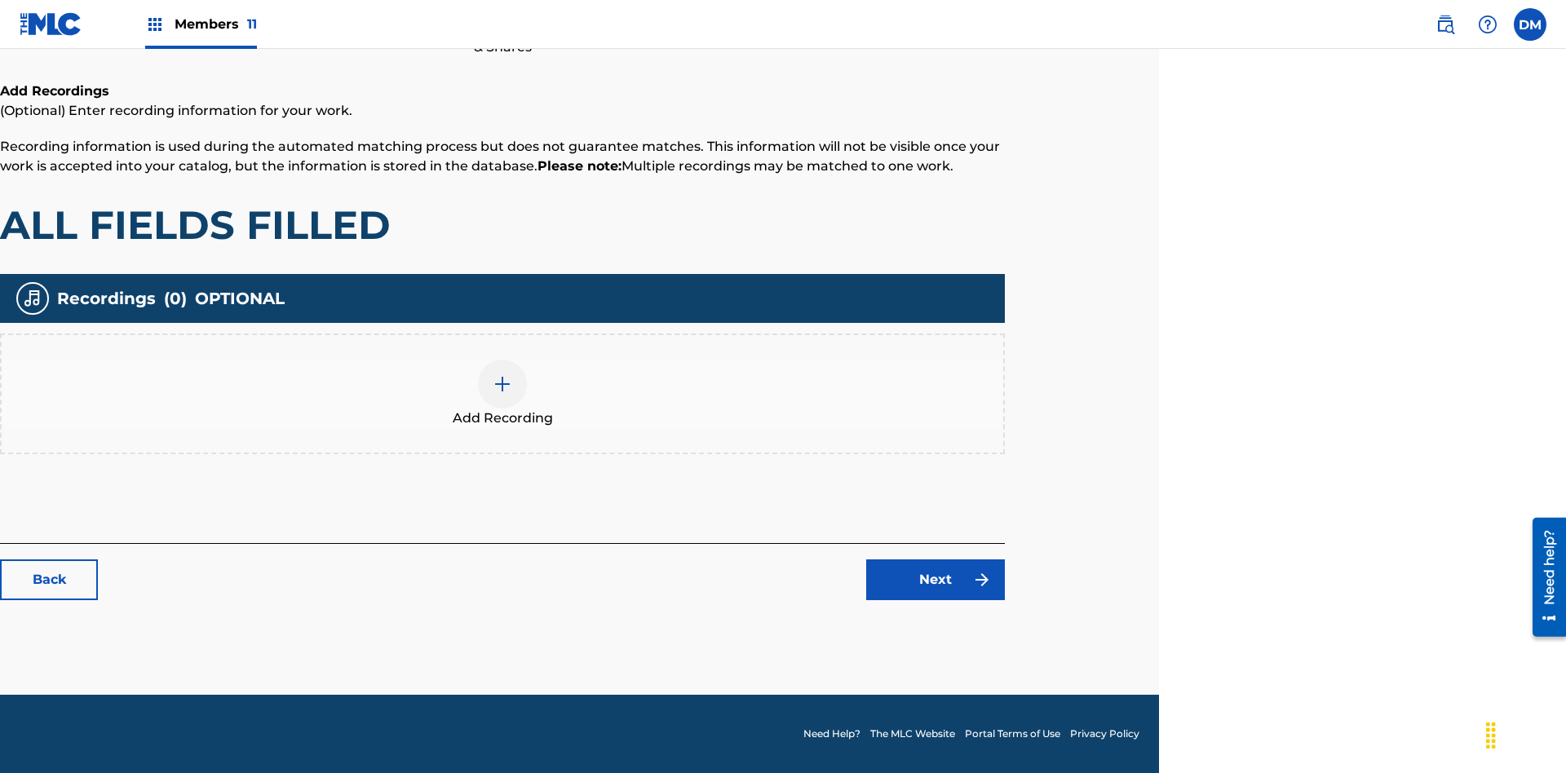
click at [502, 393] on img at bounding box center [503, 384] width 20 height 20
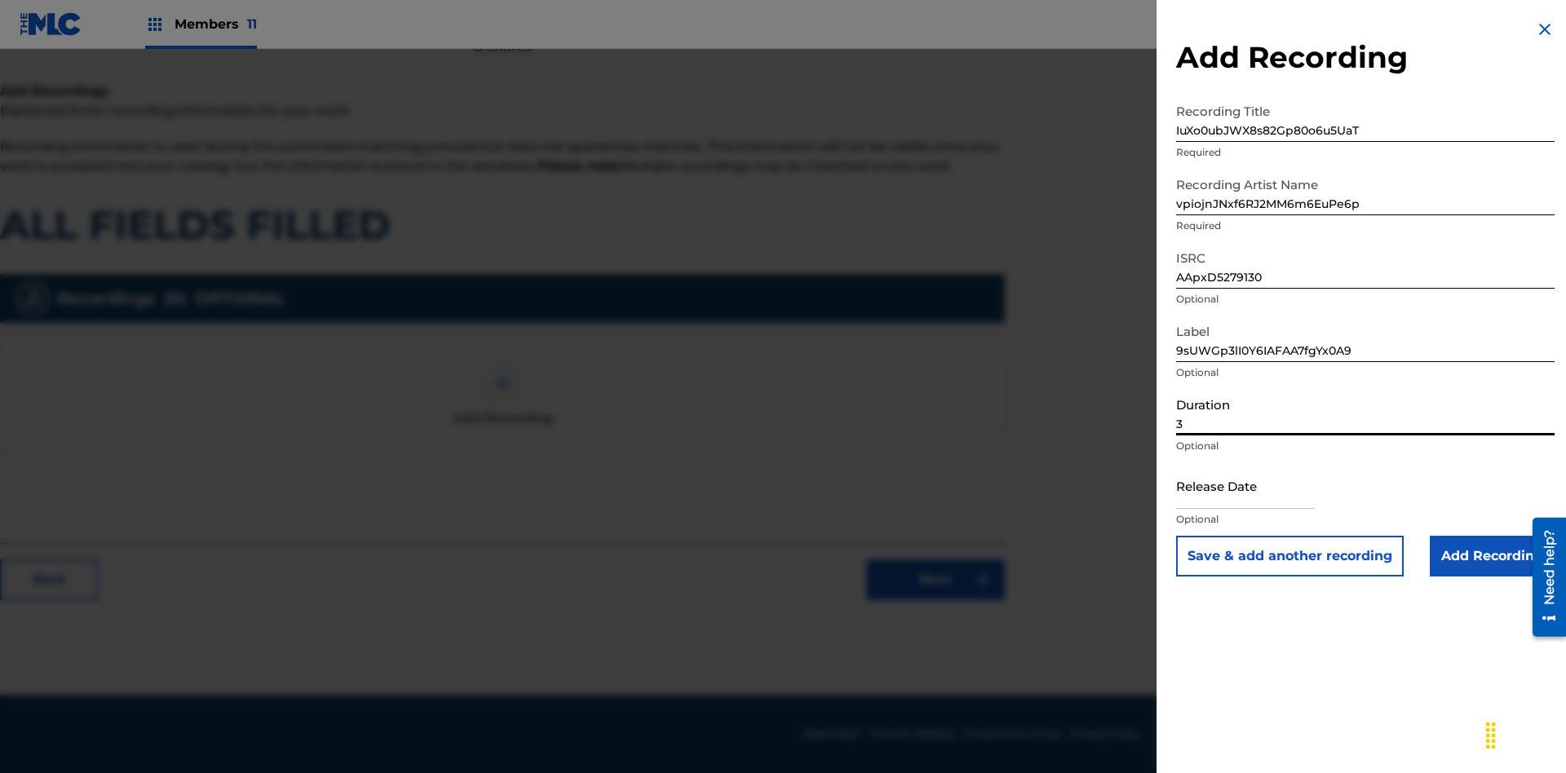
click at [1365, 412] on input "3" at bounding box center [1365, 412] width 378 height 46
click at [1258, 487] on input "text" at bounding box center [1245, 485] width 139 height 46
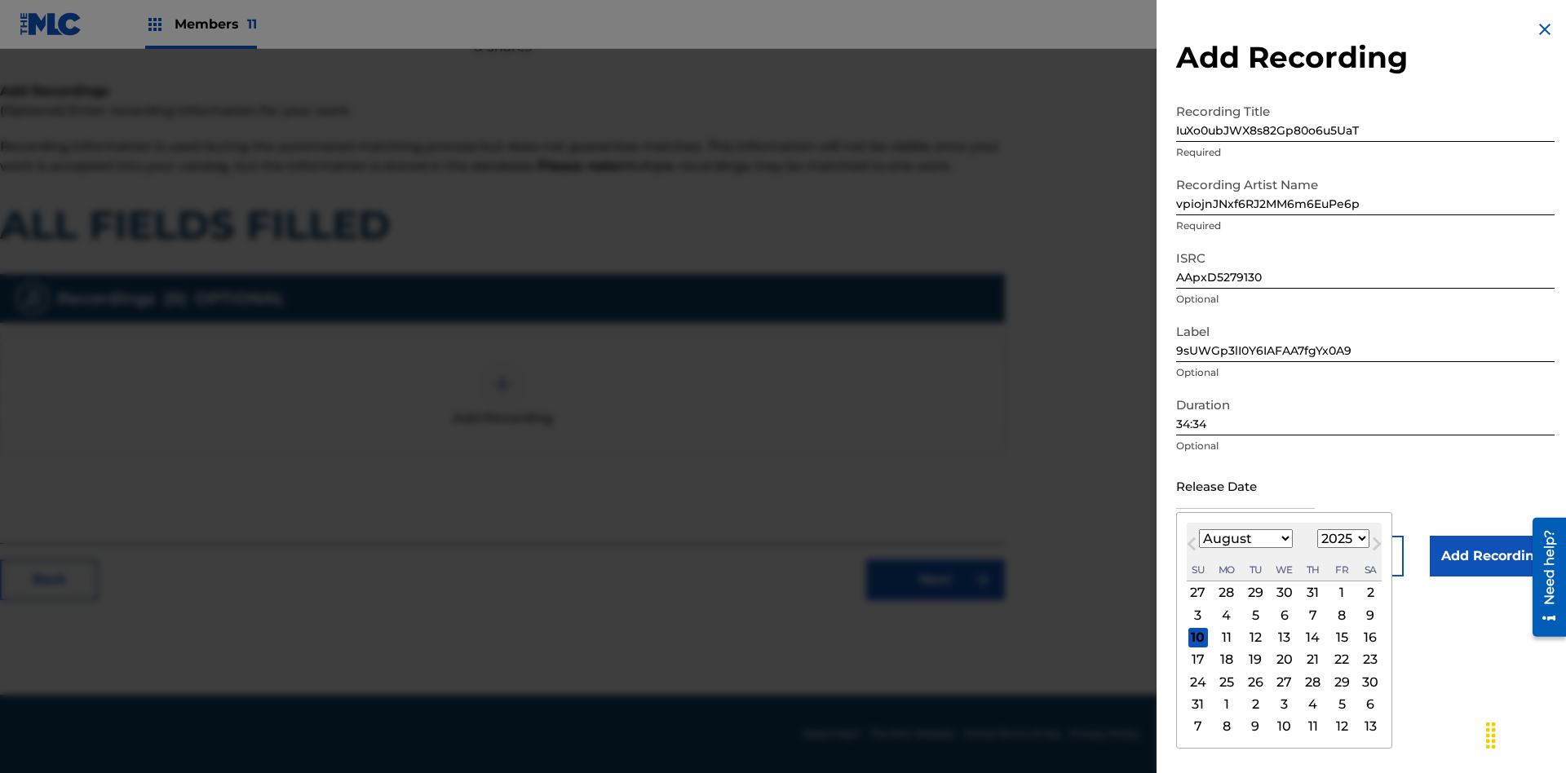
click at [1341, 539] on select "1900 1901 1902 1903 1904 1905 1906 1907 1908 1909 1910 1911 1912 1913 1914 1915…" at bounding box center [1343, 538] width 52 height 19
click at [1197, 660] on div "17" at bounding box center [1198, 660] width 20 height 20
click at [1492, 556] on input "Add Recording" at bounding box center [1492, 556] width 125 height 41
click at [935, 600] on link "Next" at bounding box center [935, 579] width 139 height 41
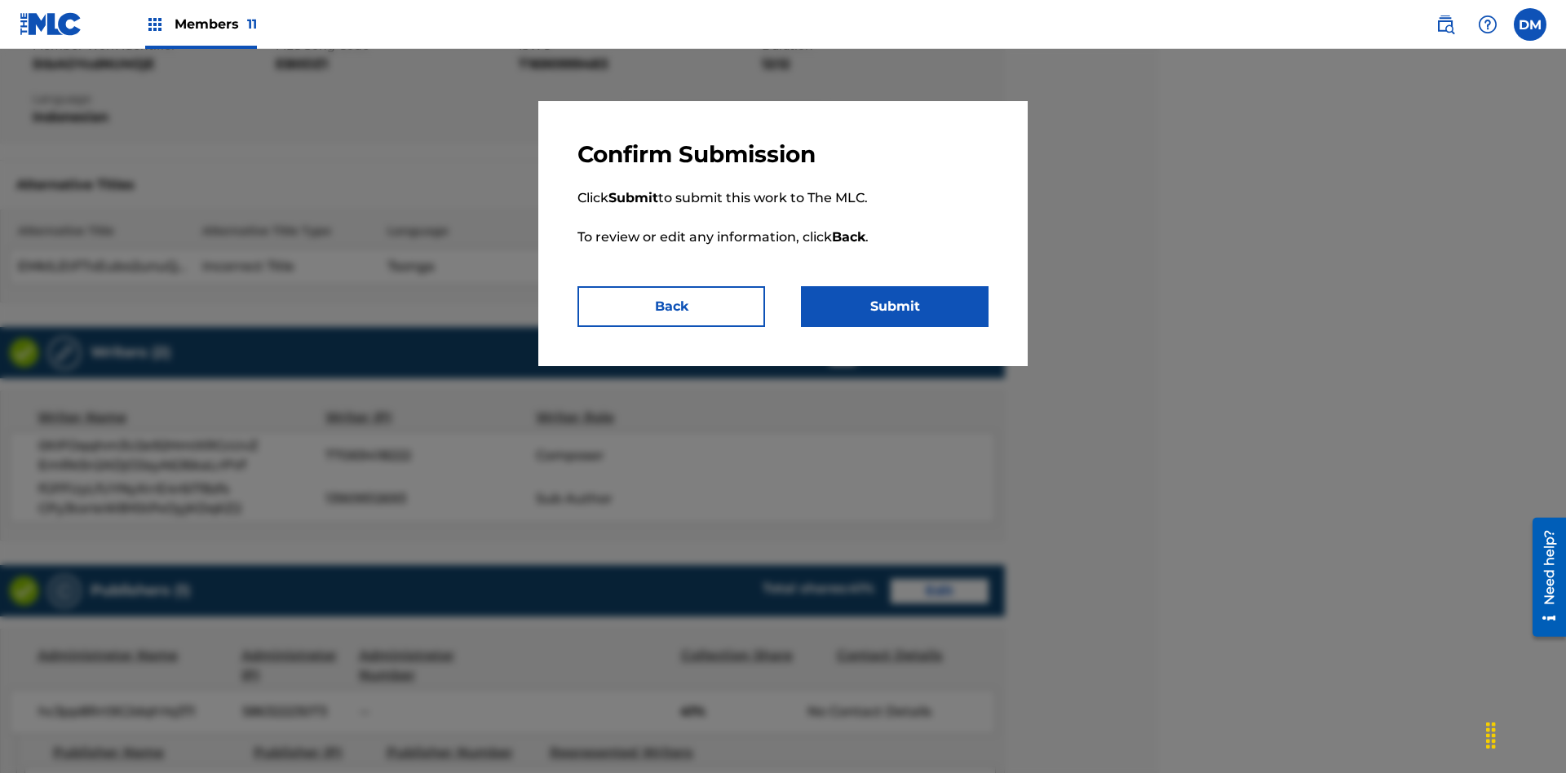
click at [895, 307] on button "Submit" at bounding box center [895, 306] width 188 height 41
